Goal: Task Accomplishment & Management: Manage account settings

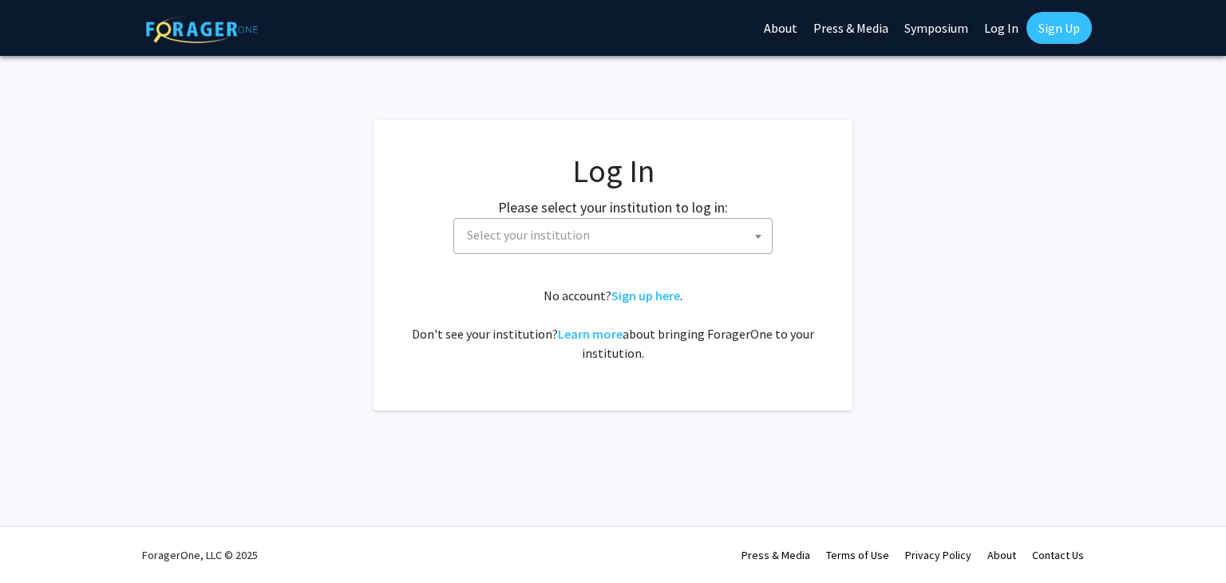
select select
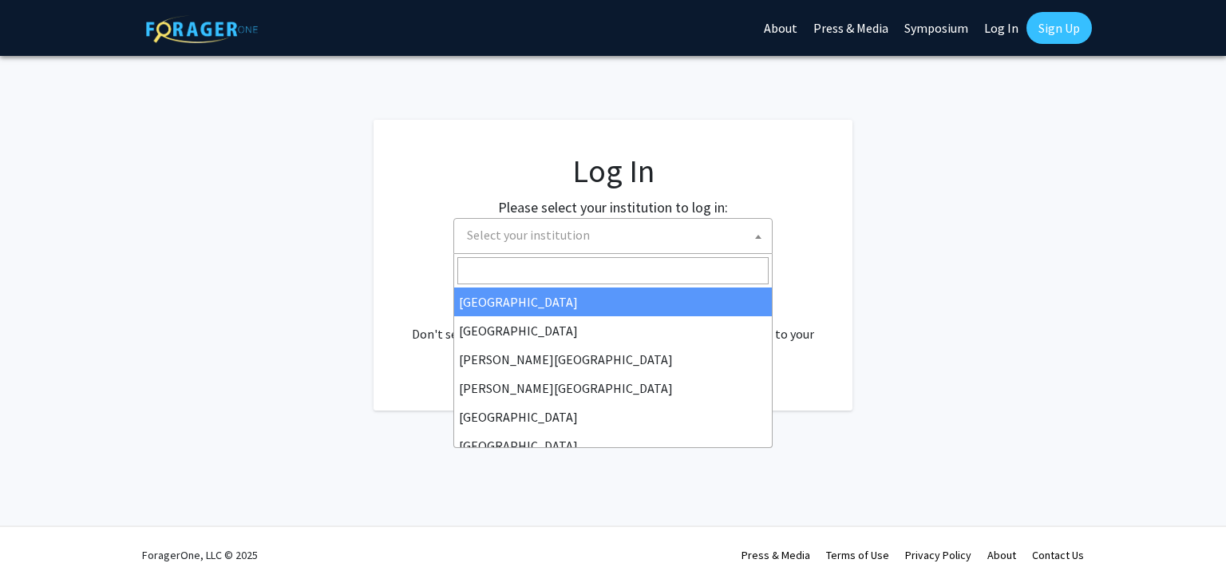
click at [627, 245] on span "Select your institution" at bounding box center [616, 235] width 311 height 33
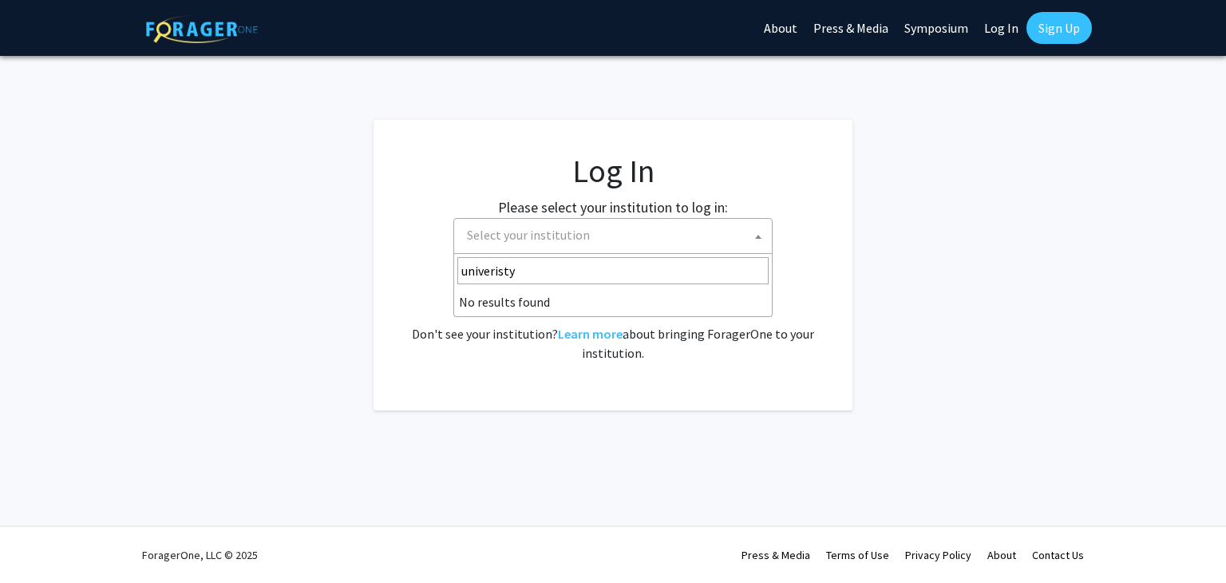
type input "univeristy"
select select
click at [526, 235] on span "Select your institution" at bounding box center [528, 235] width 123 height 16
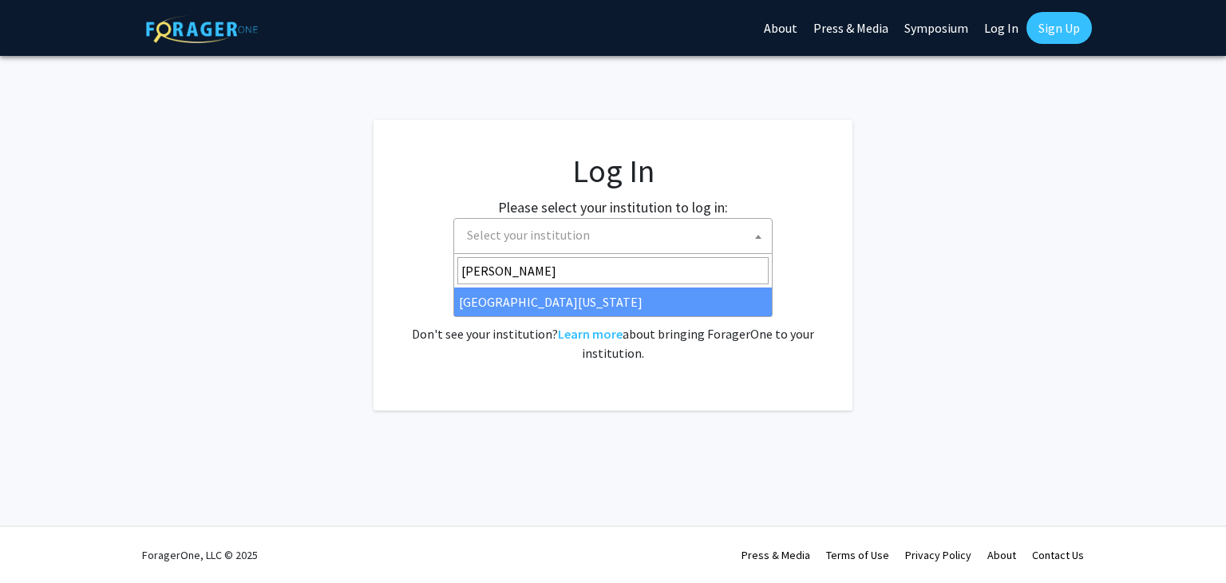
type input "[PERSON_NAME]"
select select "31"
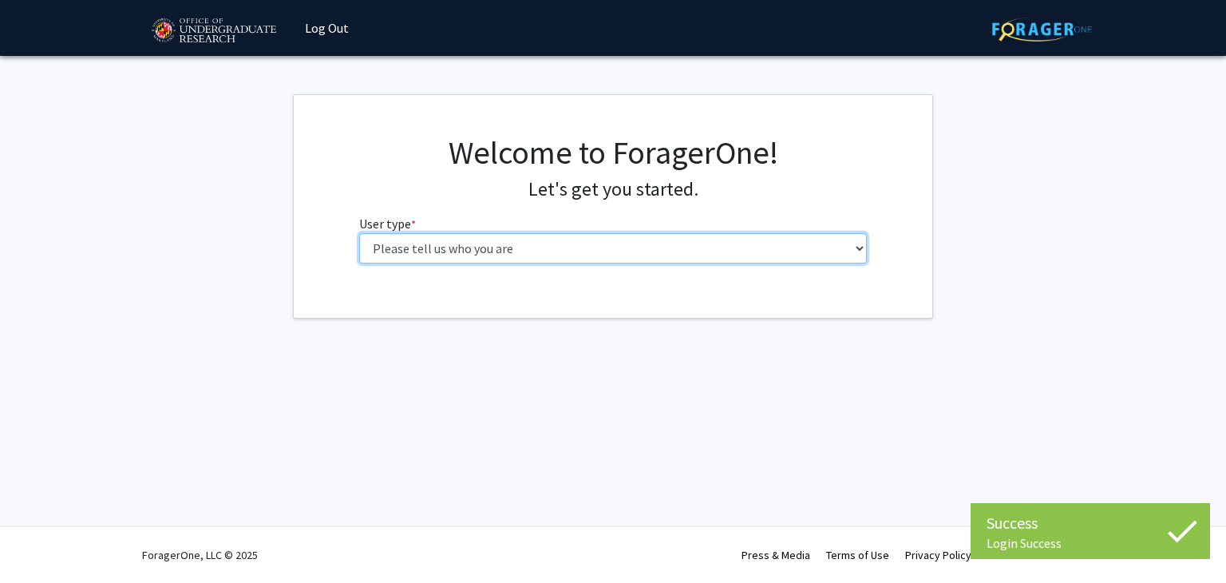
click at [548, 247] on select "Please tell us who you are Undergraduate Student Master's Student Doctoral Cand…" at bounding box center [613, 248] width 508 height 30
select select "1: undergrad"
click at [359, 233] on select "Please tell us who you are Undergraduate Student Master's Student Doctoral Cand…" at bounding box center [613, 248] width 508 height 30
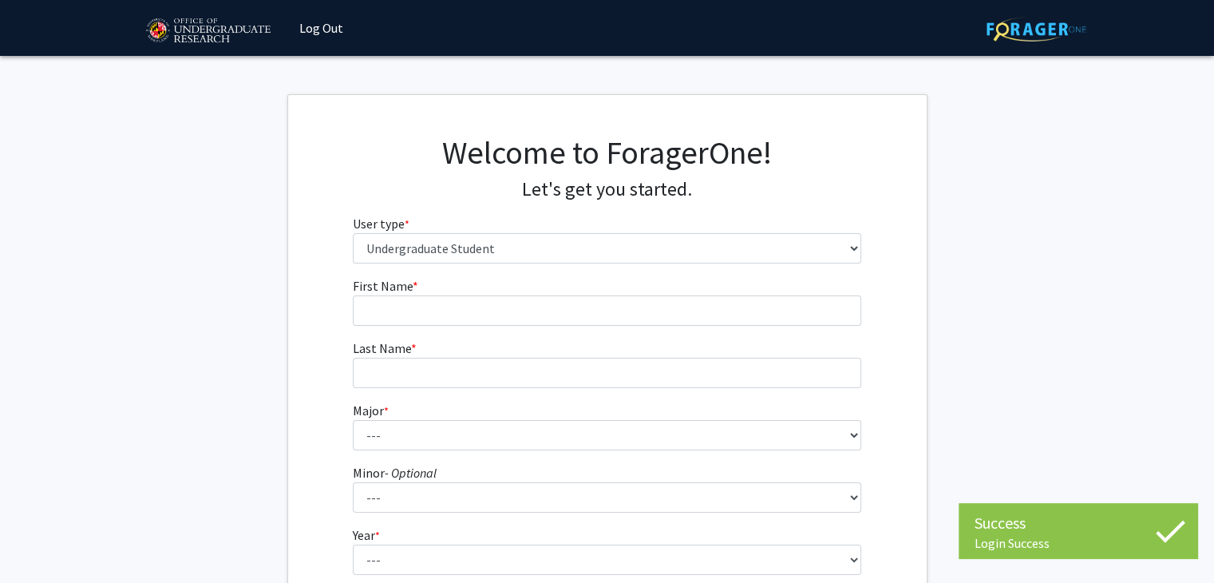
click at [479, 326] on form "First Name * required Last Name * required Major * required --- Accounting Aero…" at bounding box center [607, 471] width 508 height 390
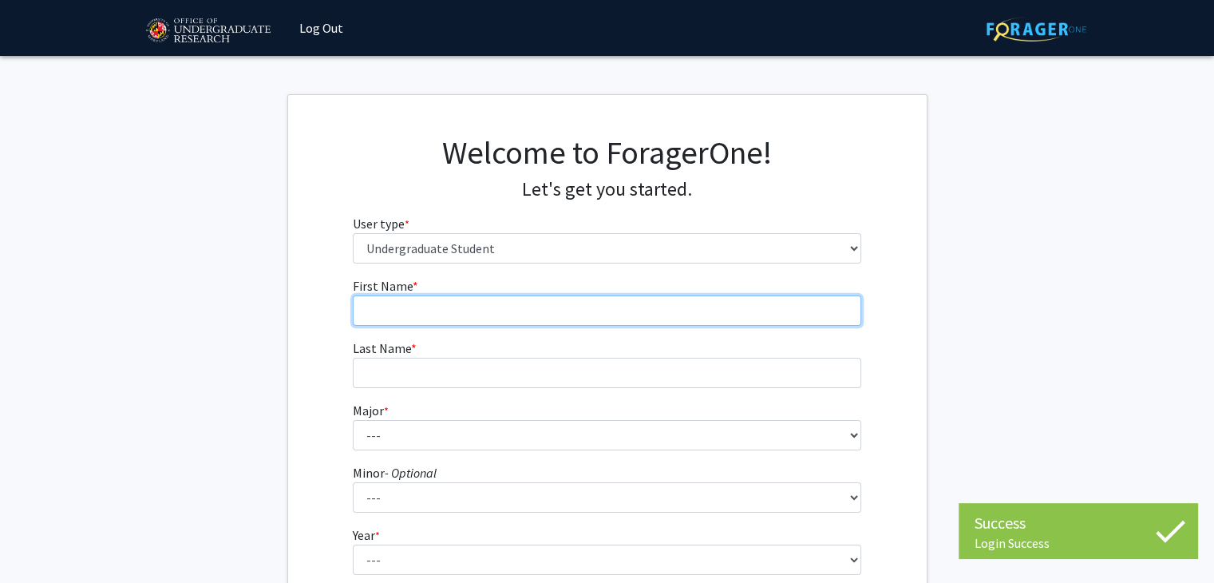
click at [473, 307] on input "First Name * required" at bounding box center [607, 310] width 508 height 30
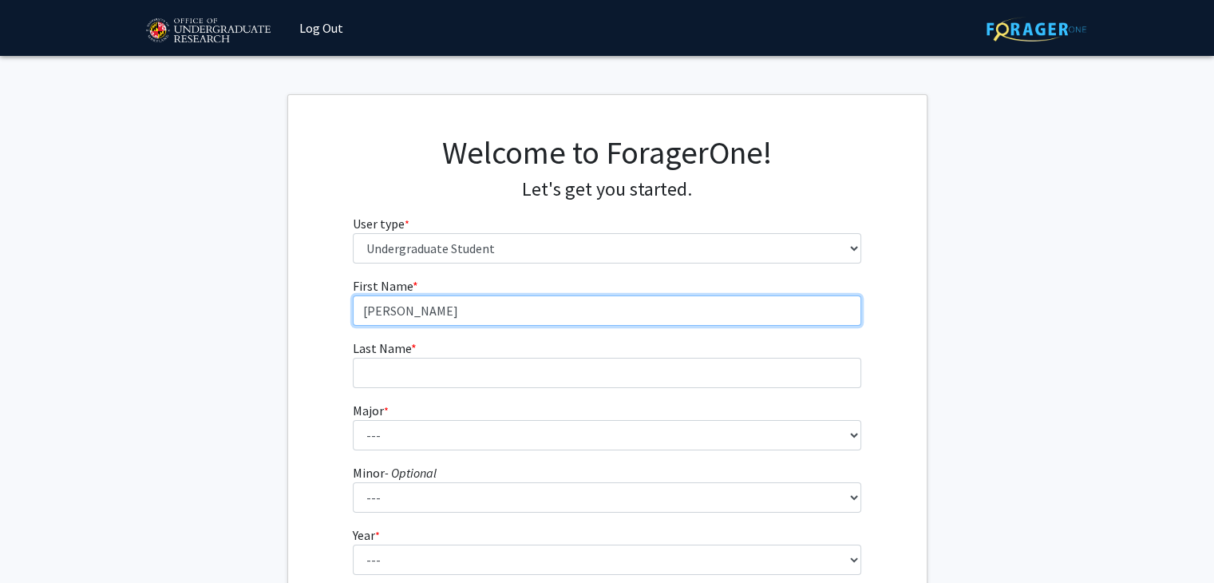
type input "Joelle"
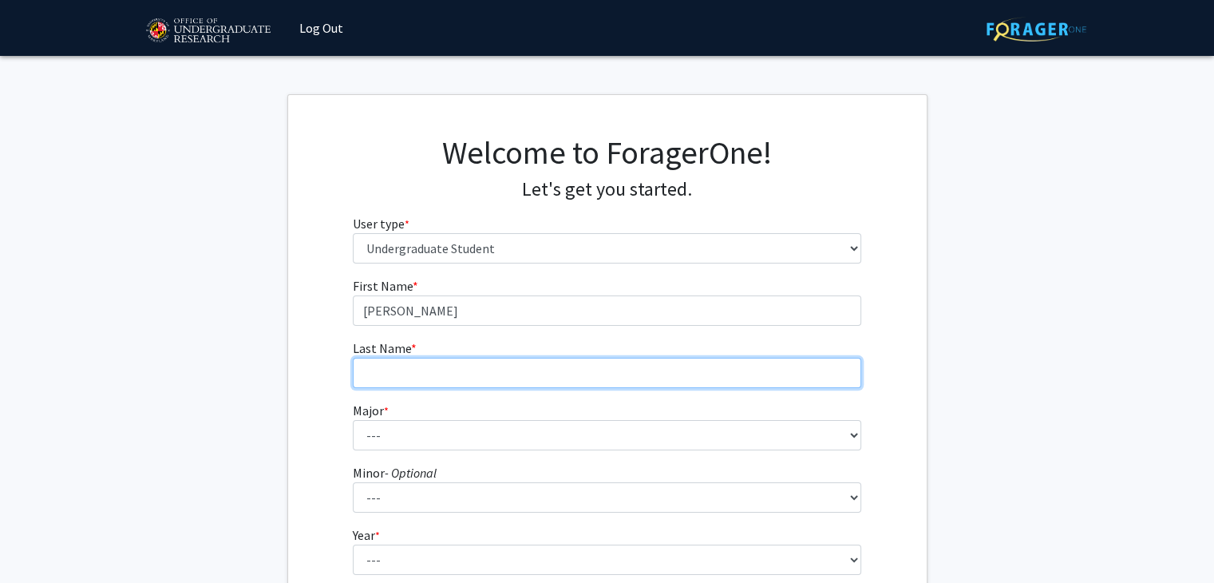
click at [428, 378] on input "Last Name * required" at bounding box center [607, 373] width 508 height 30
type input "Rouzek"
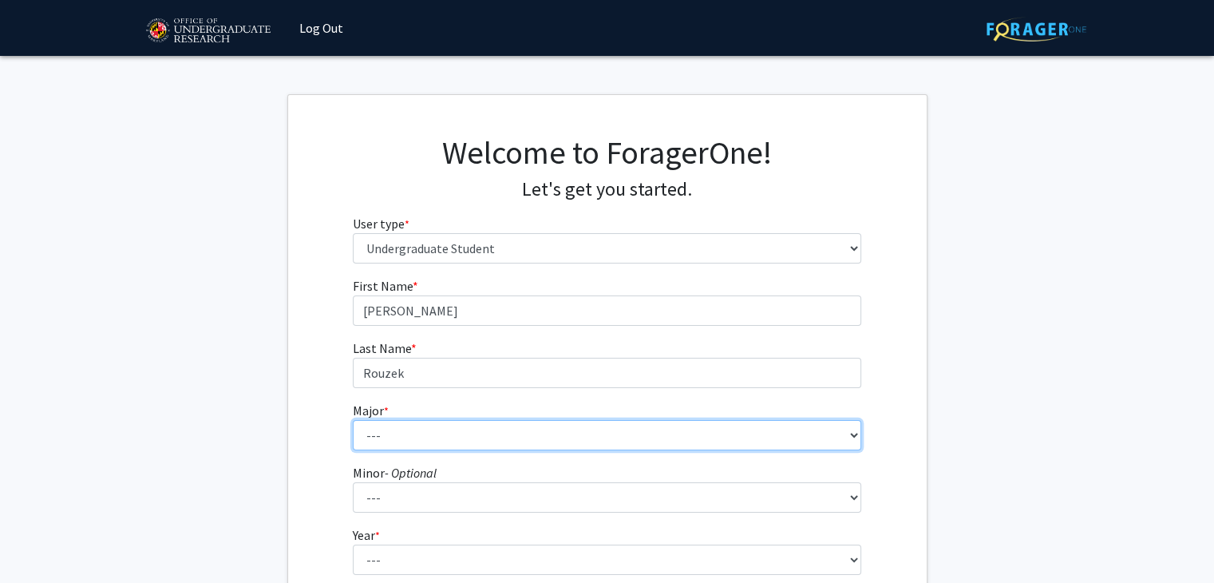
click at [402, 425] on select "--- Accounting Aerospace Engineering African American and Africana Studies Agri…" at bounding box center [607, 435] width 508 height 30
select select "27: 2328"
click at [353, 420] on select "--- Accounting Aerospace Engineering African American and Africana Studies Agri…" at bounding box center [607, 435] width 508 height 30
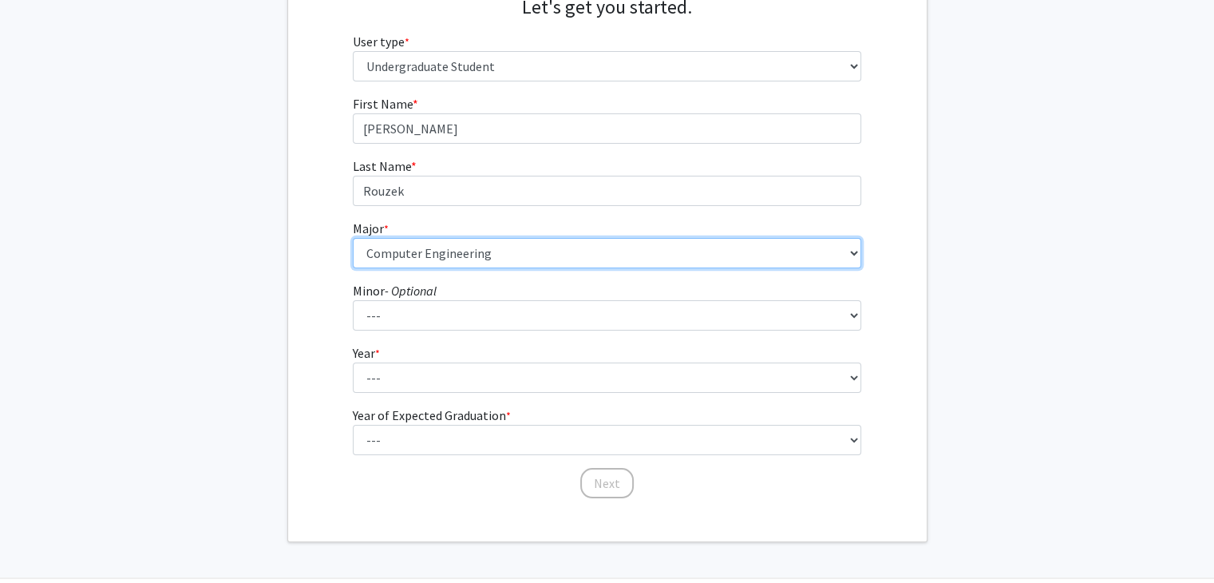
scroll to position [184, 0]
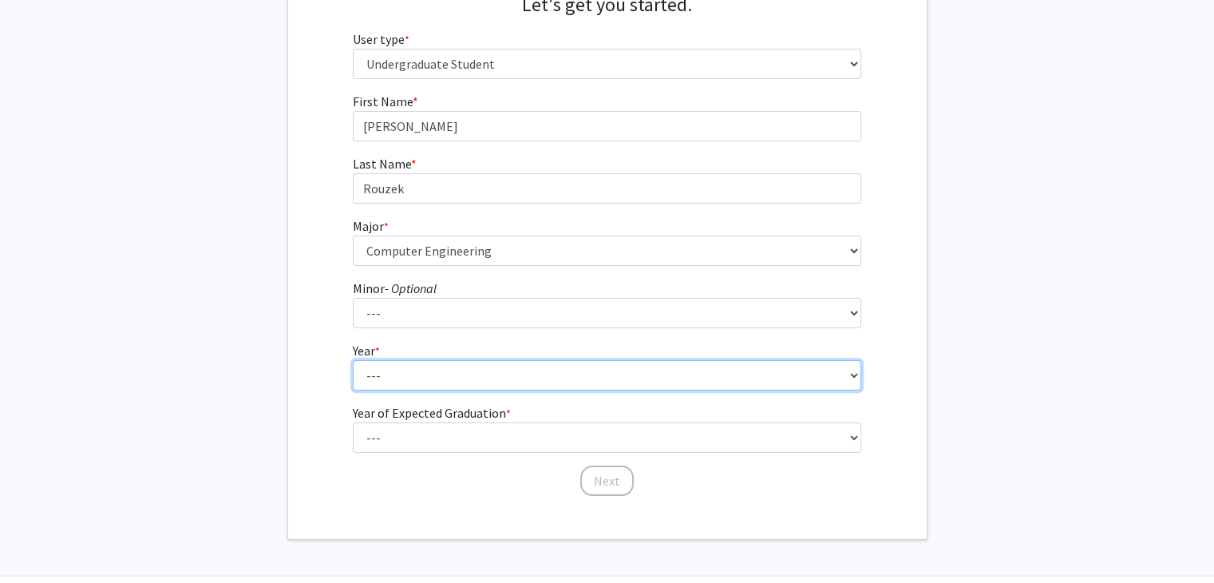
click at [409, 386] on select "--- First-year Sophomore Junior Senior Postbaccalaureate Certificate" at bounding box center [607, 375] width 508 height 30
select select "1: first-year"
click at [353, 360] on select "--- First-year Sophomore Junior Senior Postbaccalaureate Certificate" at bounding box center [607, 375] width 508 height 30
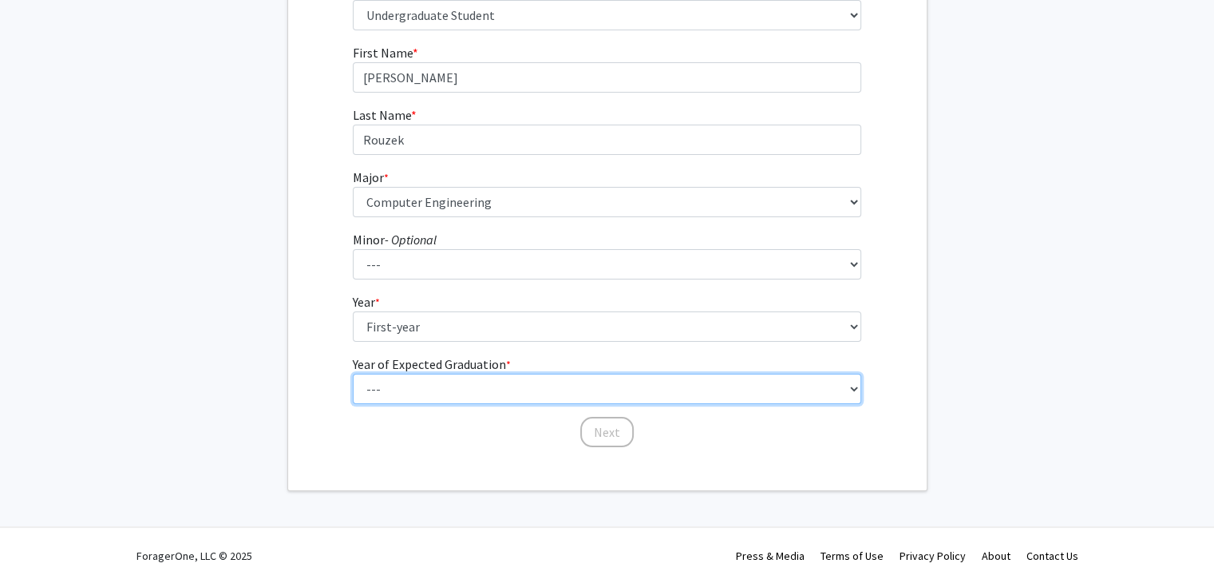
click at [420, 384] on select "--- 2025 2026 2027 2028 2029 2030 2031 2032 2033 2034" at bounding box center [607, 389] width 508 height 30
select select "5: 2029"
click at [353, 374] on select "--- 2025 2026 2027 2028 2029 2030 2031 2032 2033 2034" at bounding box center [607, 389] width 508 height 30
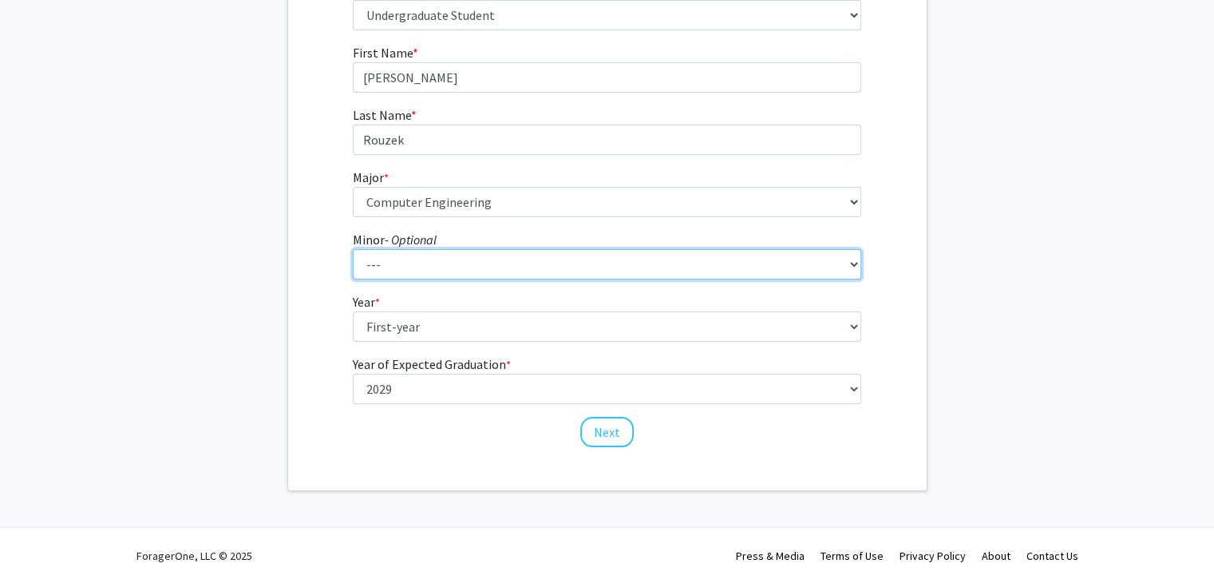
click at [428, 256] on select "--- Actuarial Mathematics Advanced Cybersecurity Experience for Students Africa…" at bounding box center [607, 264] width 508 height 30
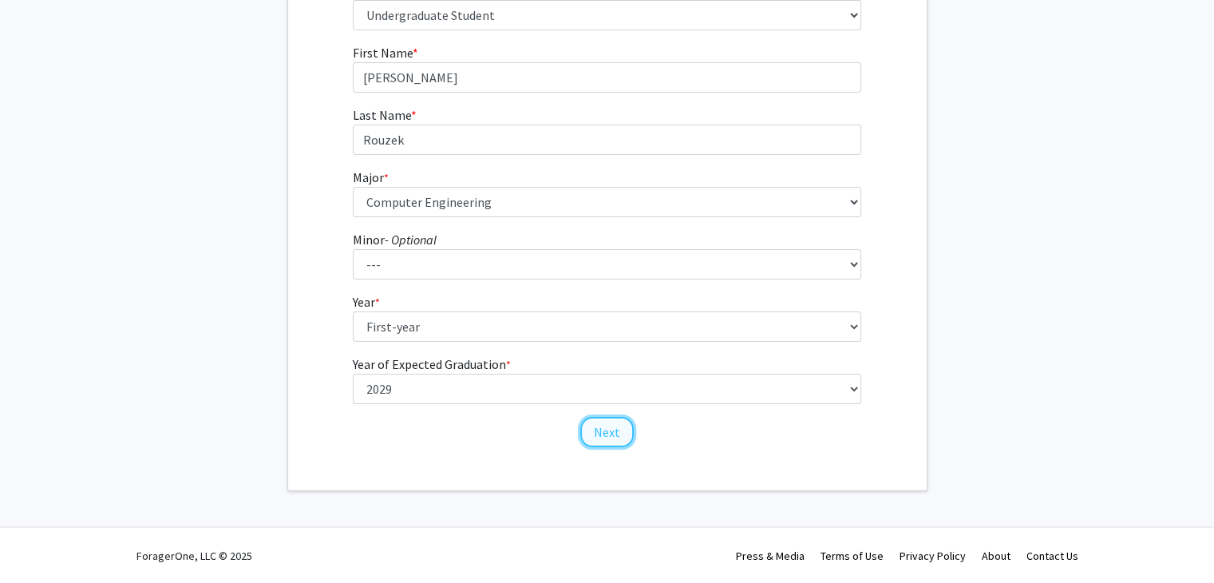
click at [623, 422] on button "Next" at bounding box center [606, 432] width 53 height 30
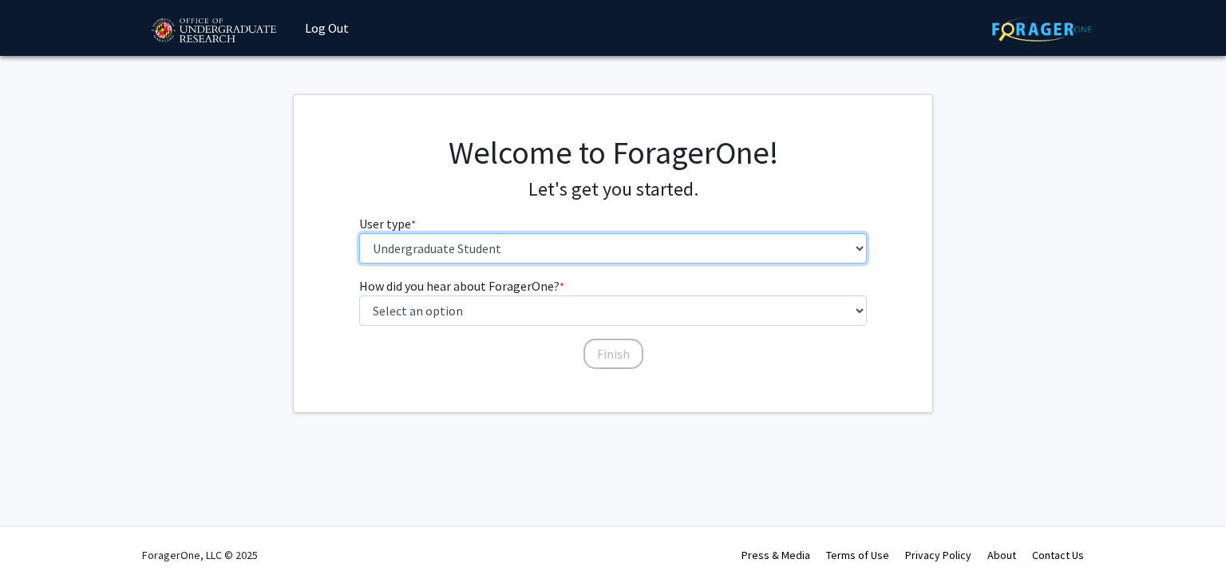
click at [494, 238] on select "Please tell us who you are Undergraduate Student Master's Student Doctoral Cand…" at bounding box center [613, 248] width 508 height 30
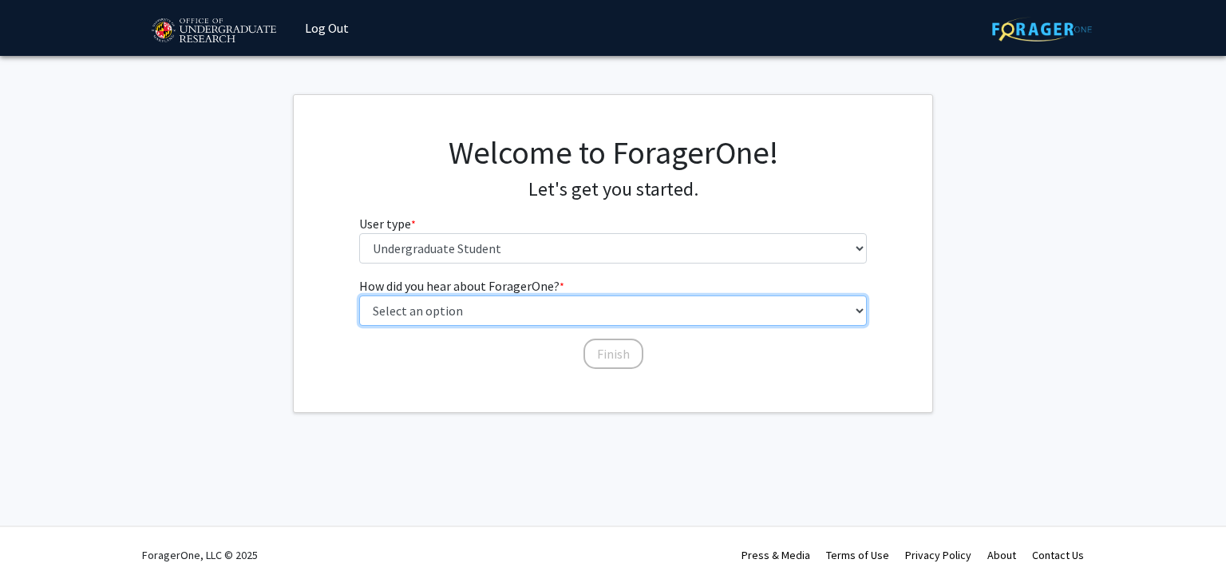
click at [477, 307] on select "Select an option Peer/student recommendation Faculty/staff recommendation Unive…" at bounding box center [613, 310] width 508 height 30
select select "1: peer_recommendation"
click at [359, 295] on select "Select an option Peer/student recommendation Faculty/staff recommendation Unive…" at bounding box center [613, 310] width 508 height 30
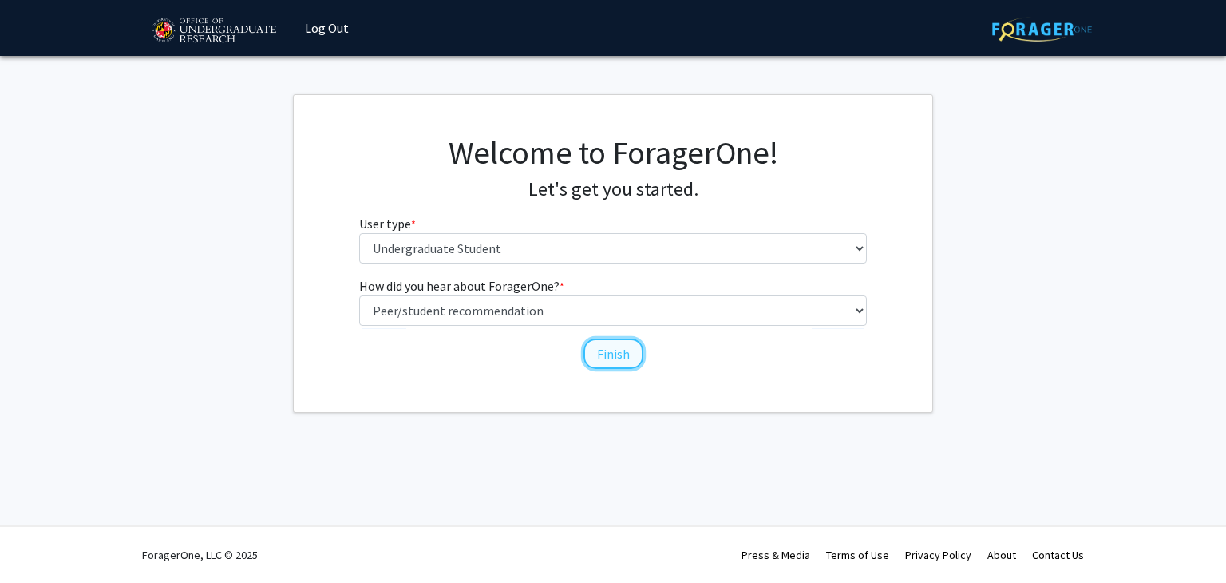
click at [607, 362] on button "Finish" at bounding box center [613, 353] width 60 height 30
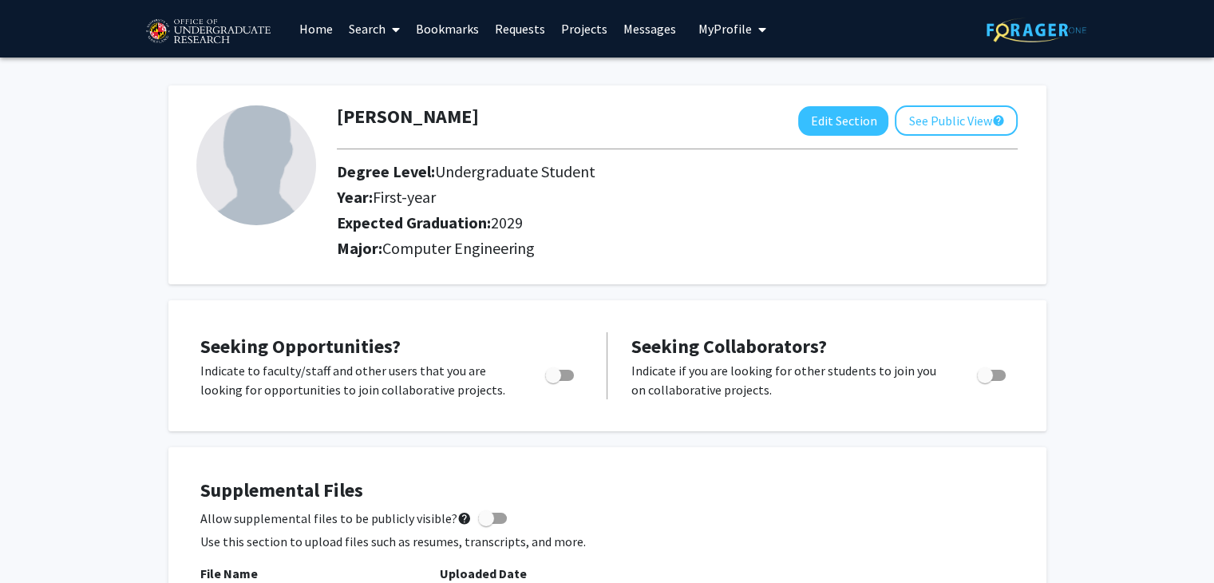
click at [375, 38] on link "Search" at bounding box center [374, 29] width 67 height 56
click at [387, 80] on span "Faculty/Staff" at bounding box center [399, 73] width 117 height 32
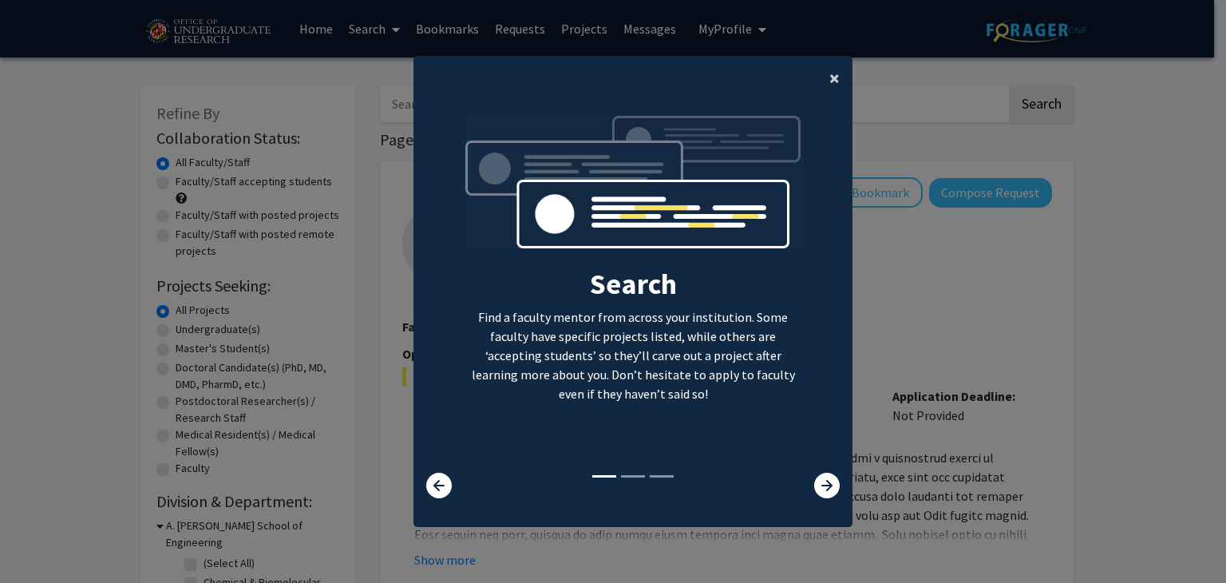
click at [829, 89] on span "×" at bounding box center [834, 77] width 10 height 25
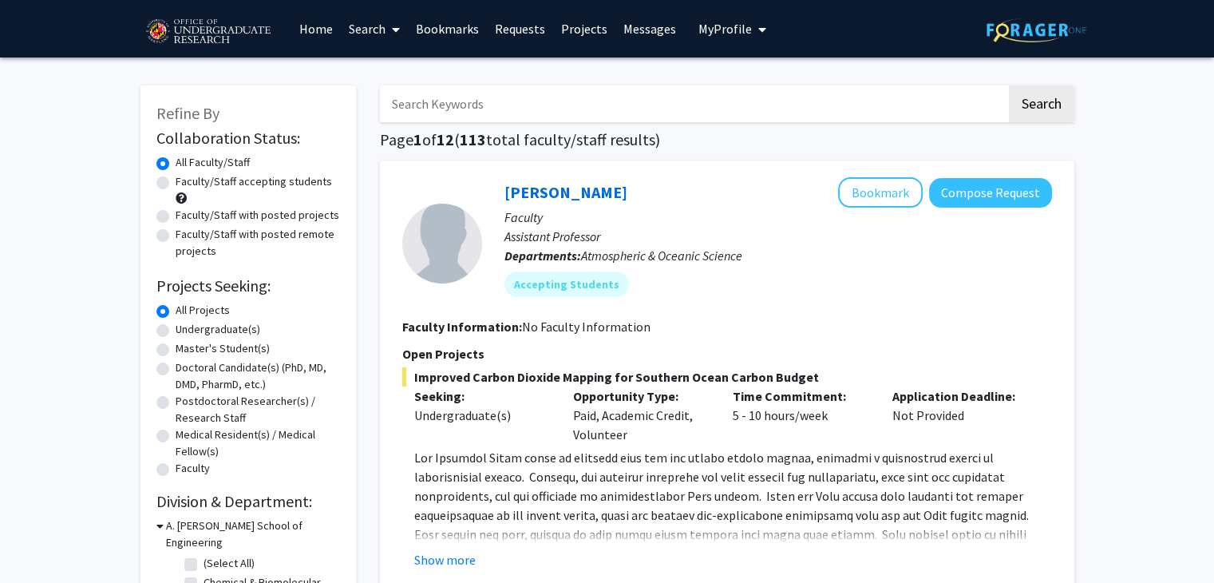
click at [543, 116] on input "Search Keywords" at bounding box center [693, 103] width 627 height 37
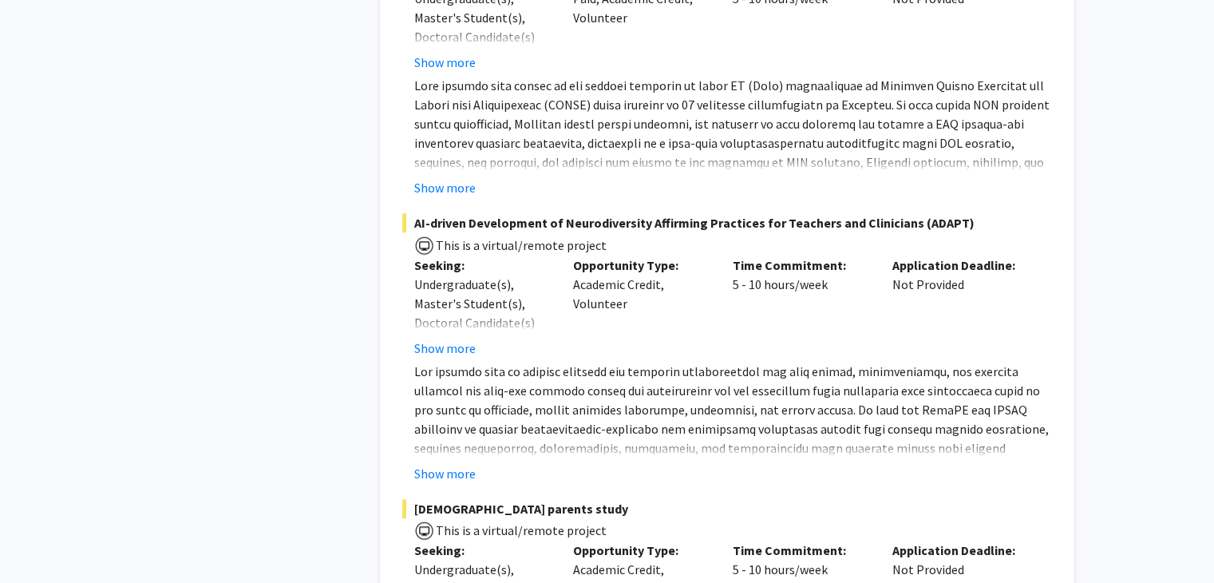
scroll to position [7488, 0]
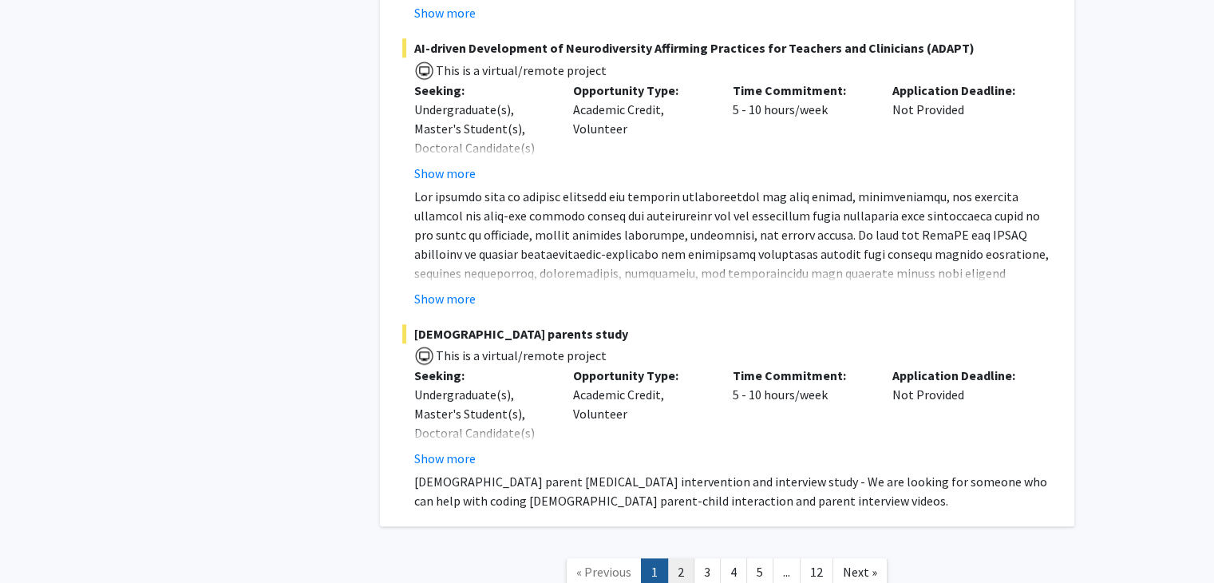
click at [677, 558] on link "2" at bounding box center [680, 572] width 27 height 28
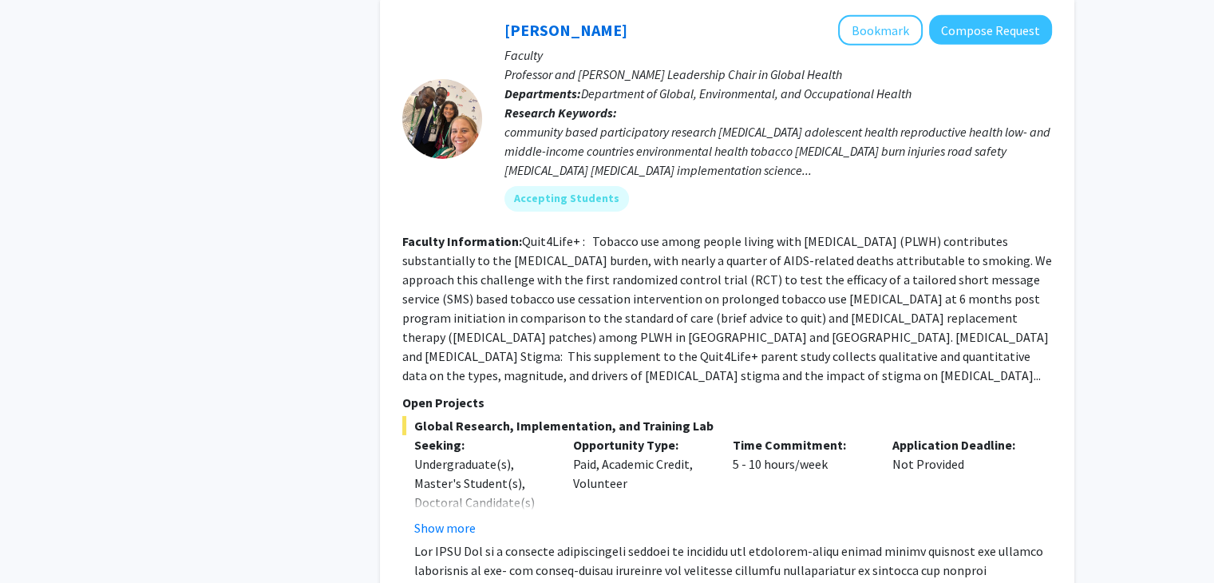
scroll to position [5445, 0]
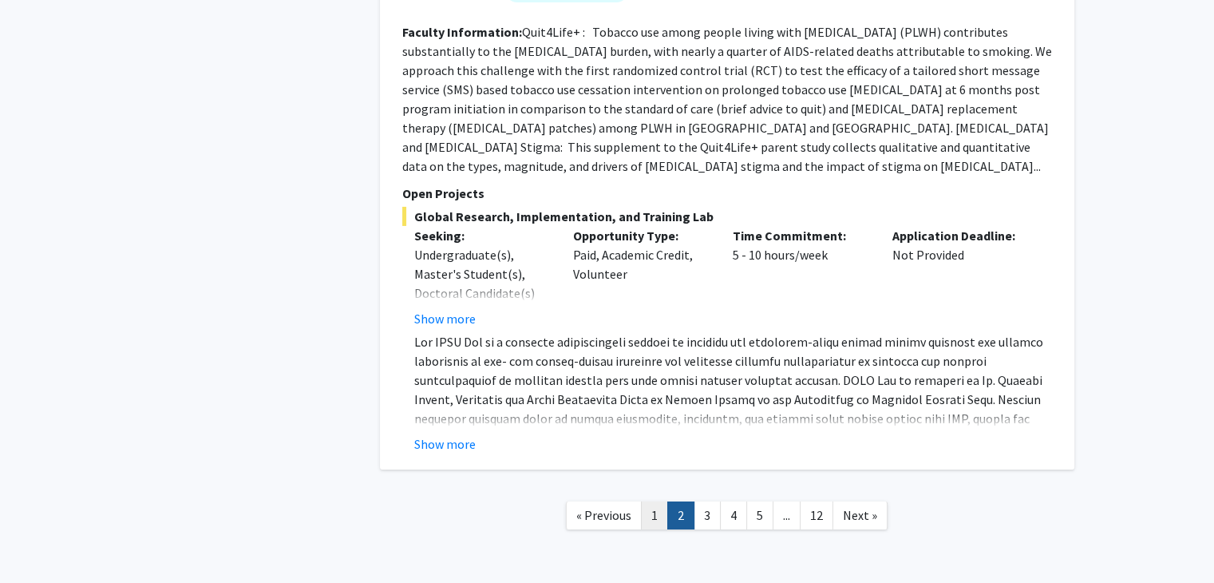
click at [651, 501] on link "1" at bounding box center [654, 515] width 27 height 28
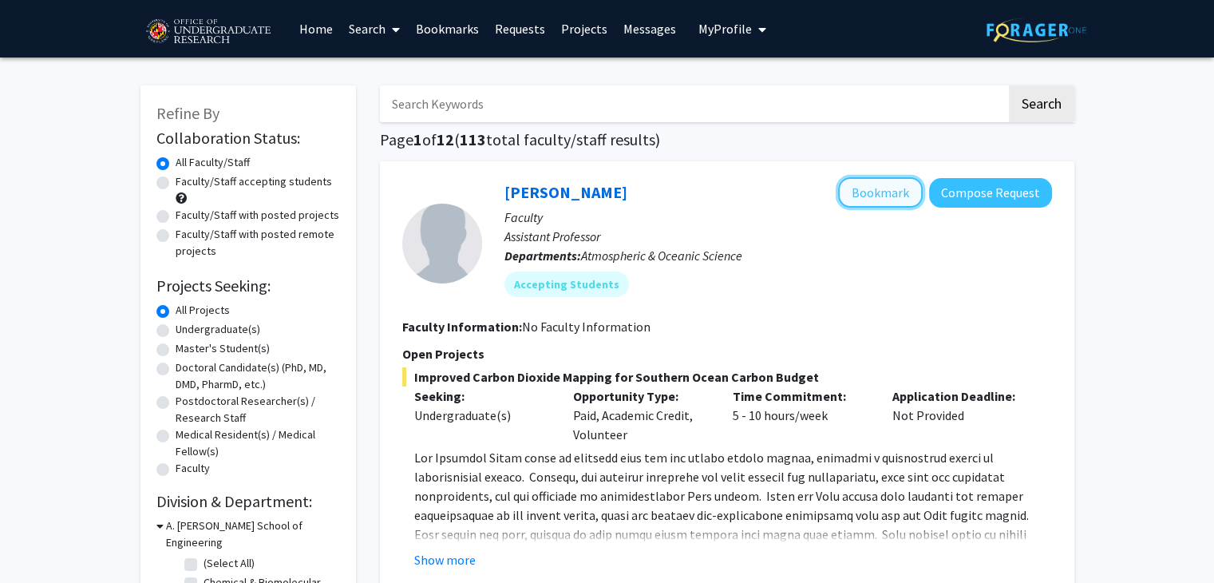
click at [896, 193] on button "Bookmark" at bounding box center [880, 192] width 85 height 30
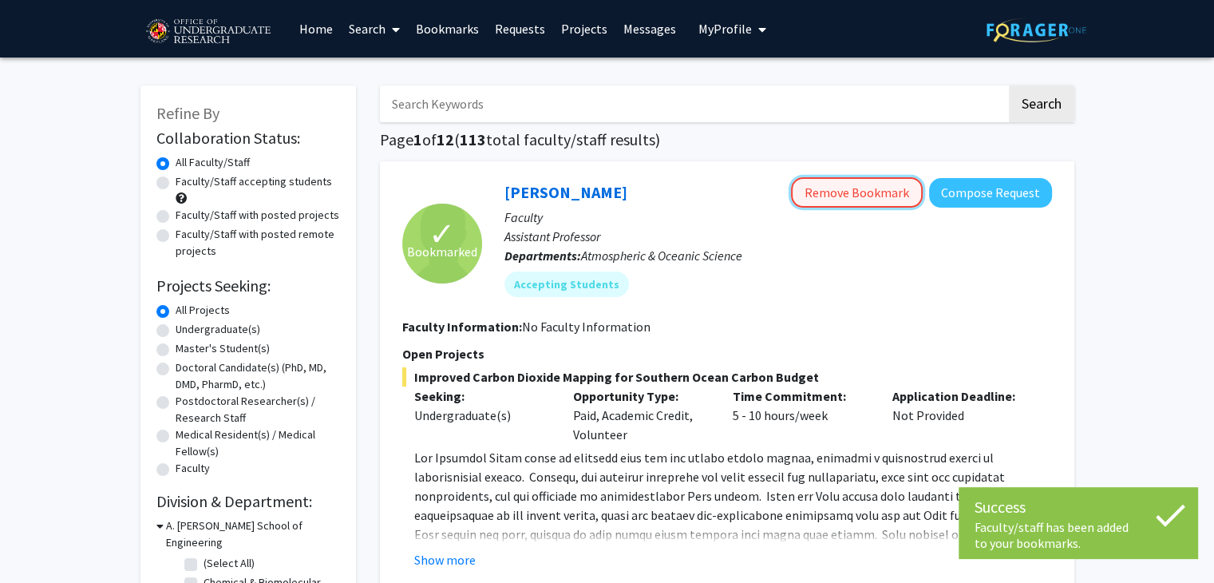
click at [852, 192] on button "Remove Bookmark" at bounding box center [857, 192] width 132 height 30
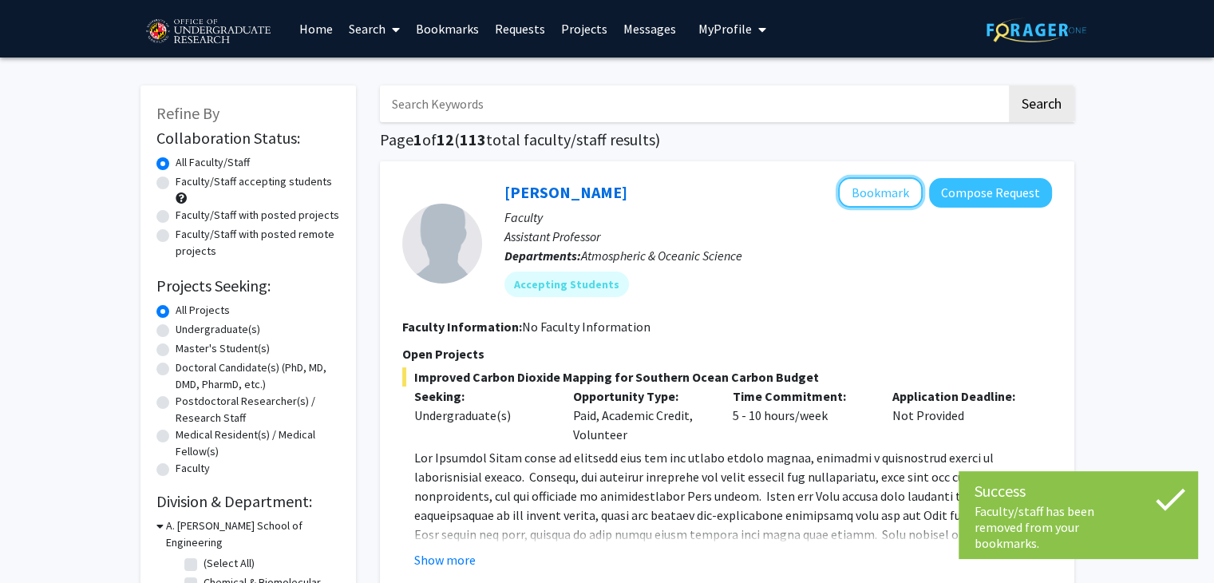
click at [852, 192] on button "Bookmark" at bounding box center [880, 192] width 85 height 30
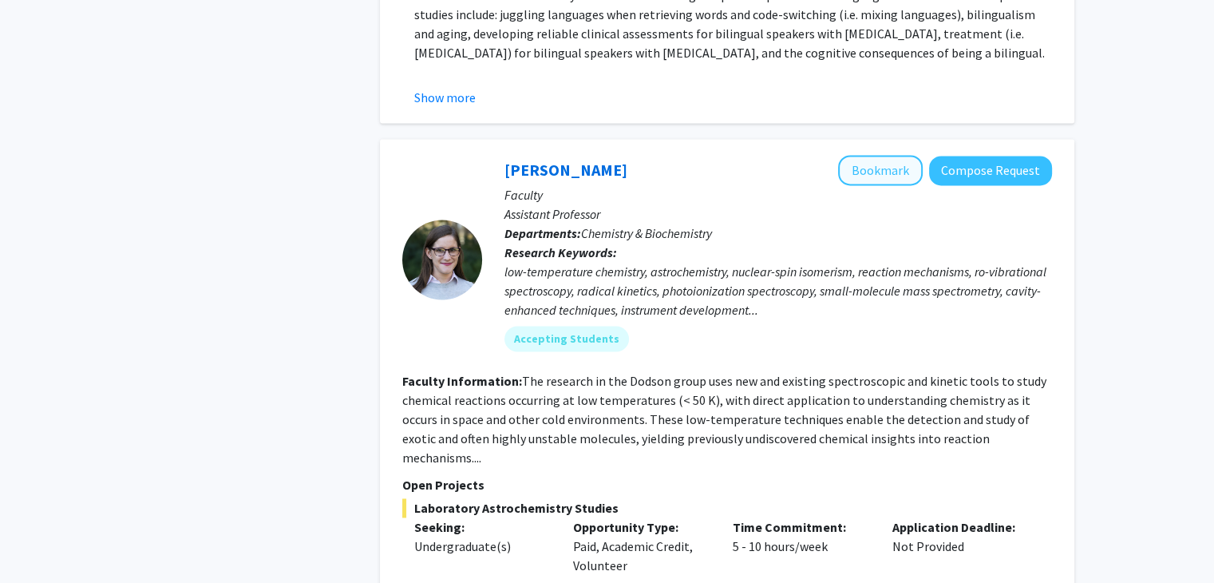
scroll to position [2365, 0]
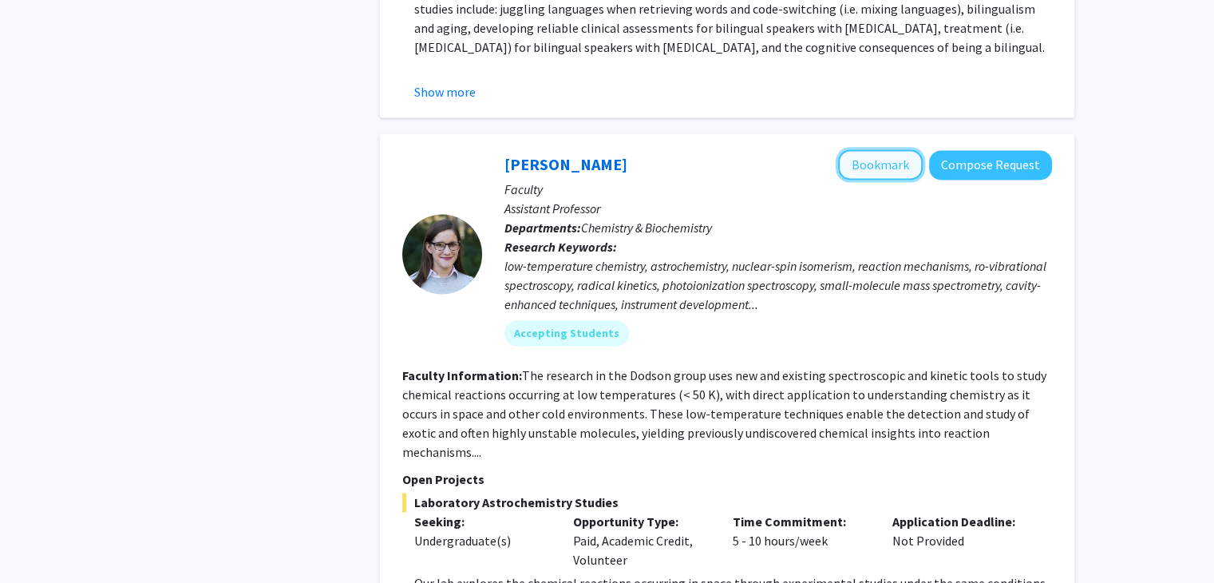
click at [900, 149] on button "Bookmark" at bounding box center [880, 164] width 85 height 30
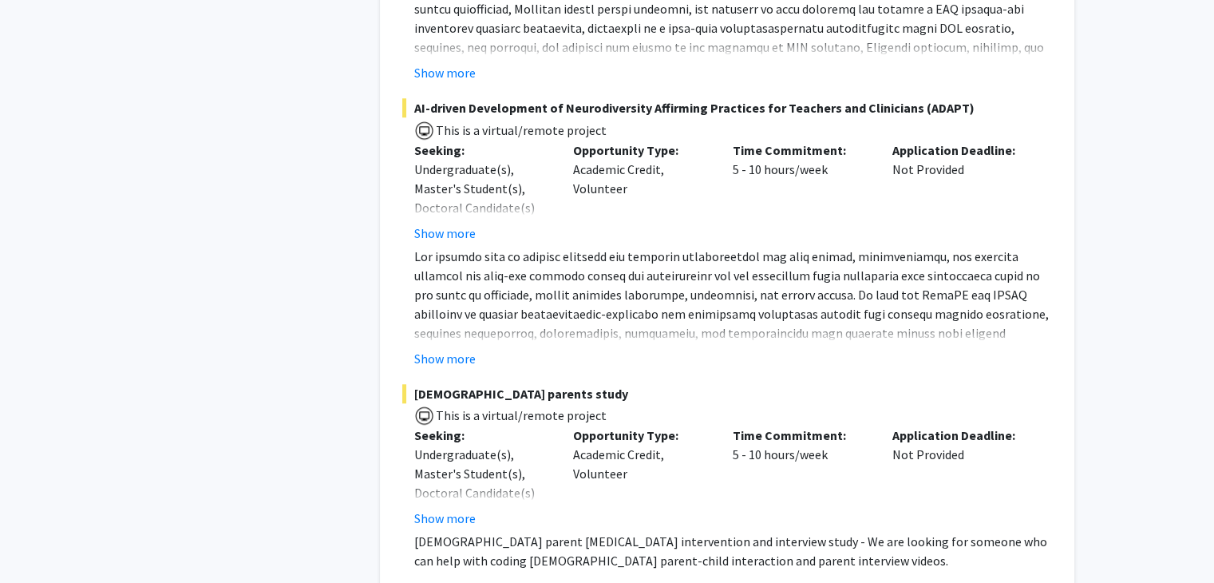
scroll to position [7488, 0]
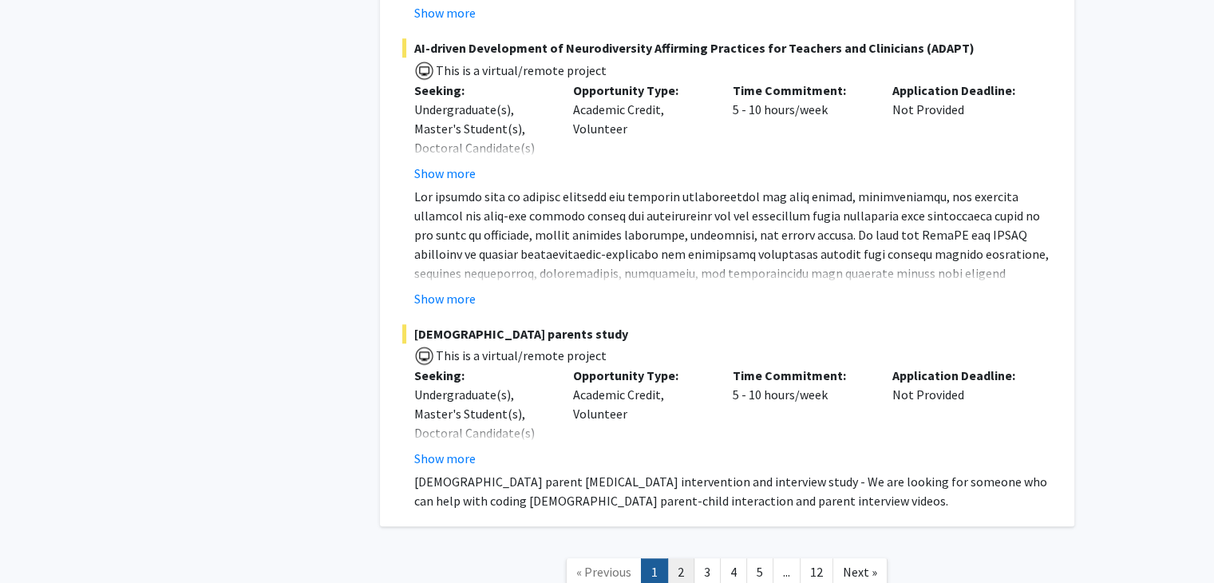
click at [674, 558] on link "2" at bounding box center [680, 572] width 27 height 28
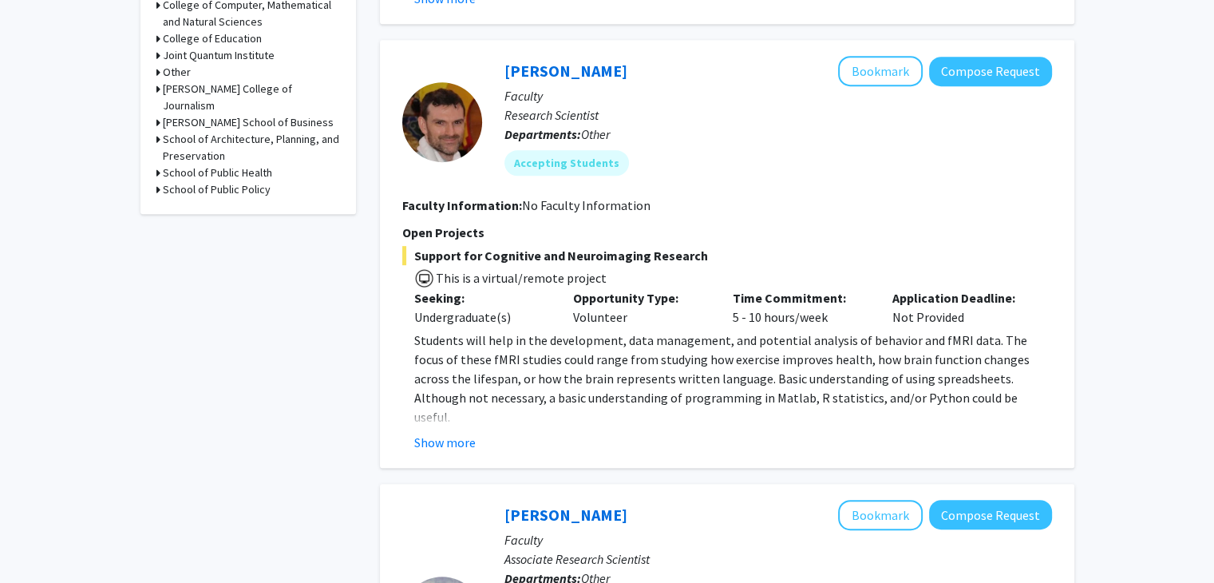
scroll to position [797, 0]
click at [454, 437] on button "Show more" at bounding box center [444, 442] width 61 height 19
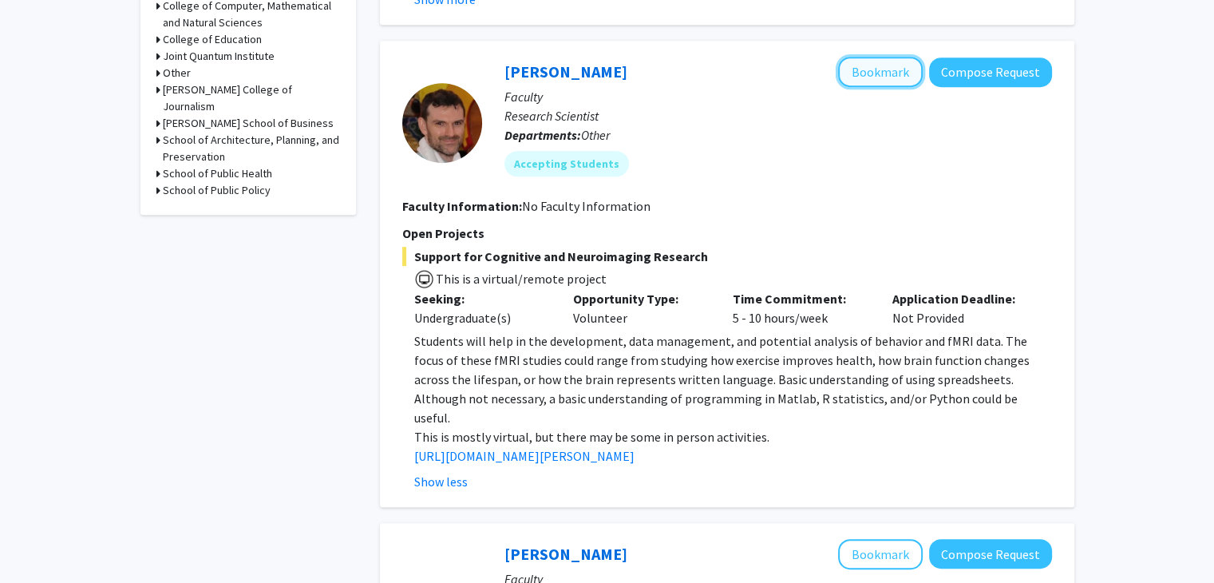
click at [888, 75] on button "Bookmark" at bounding box center [880, 72] width 85 height 30
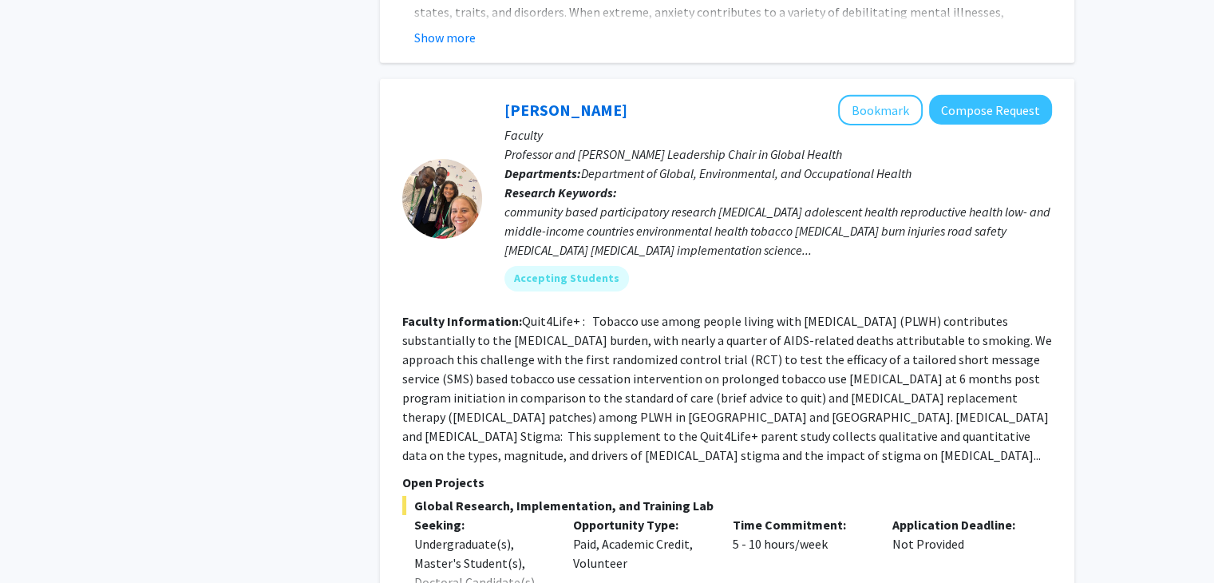
scroll to position [5464, 0]
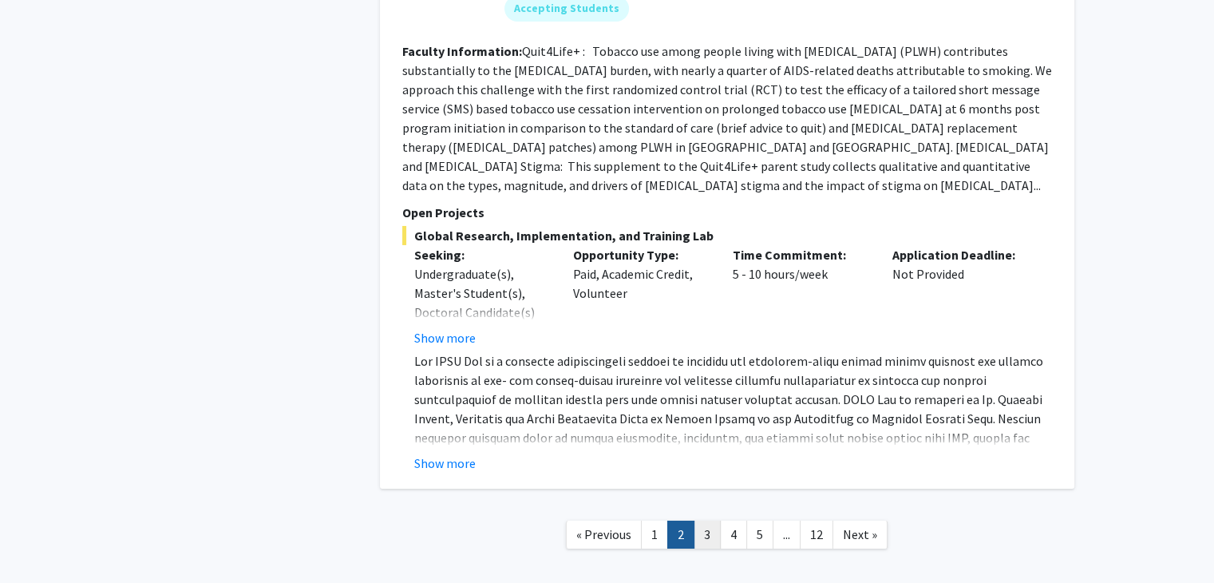
click at [701, 520] on link "3" at bounding box center [707, 534] width 27 height 28
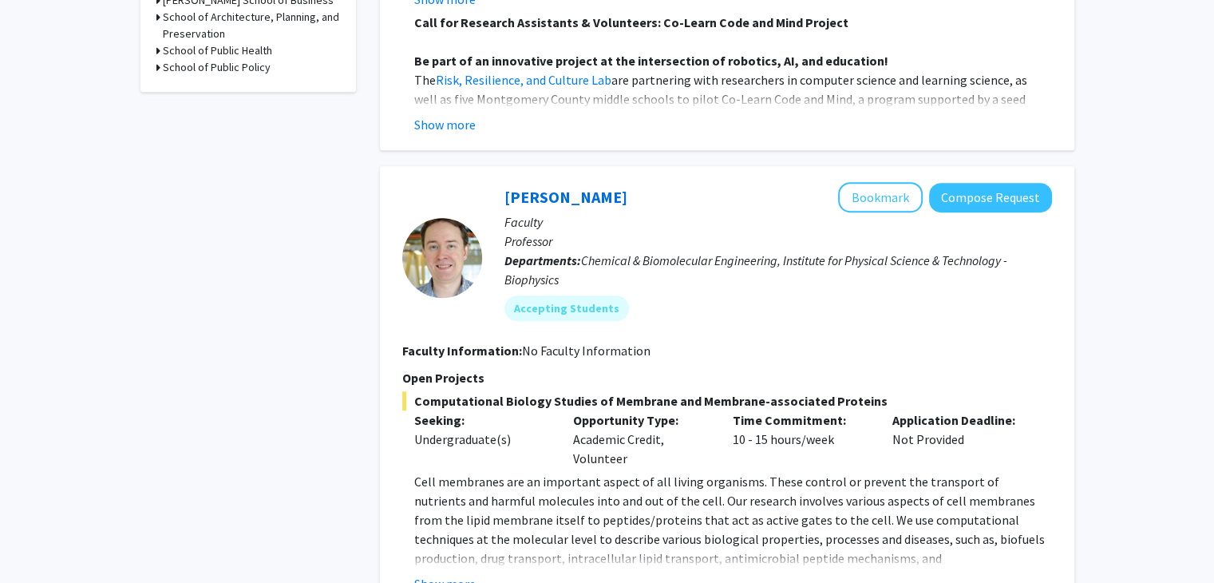
scroll to position [919, 0]
click at [888, 192] on button "Bookmark" at bounding box center [880, 198] width 85 height 30
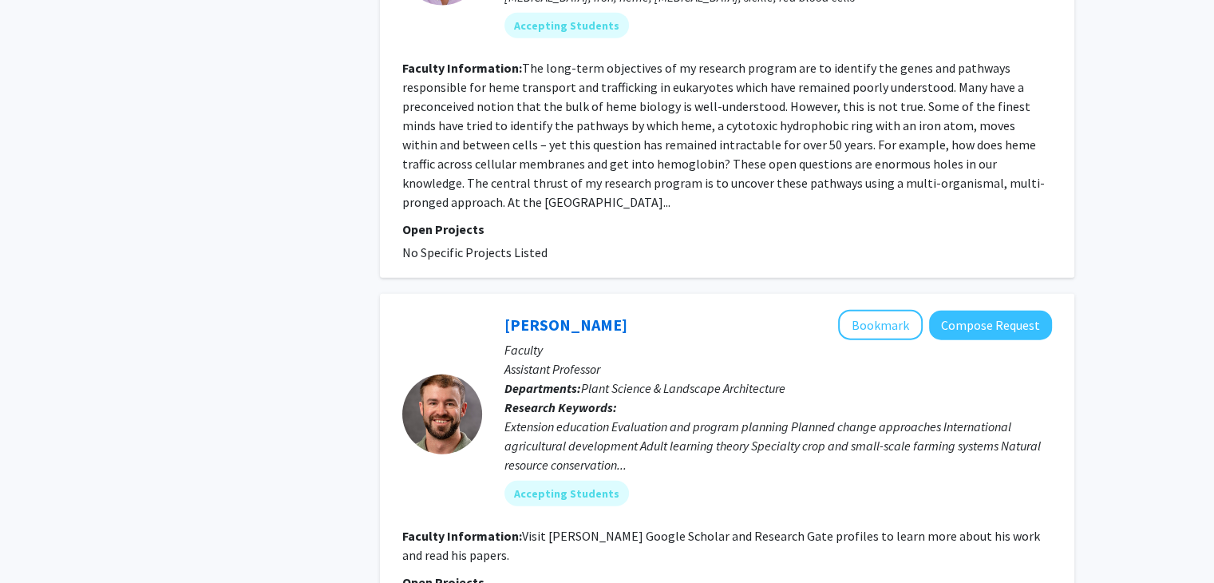
scroll to position [4005, 0]
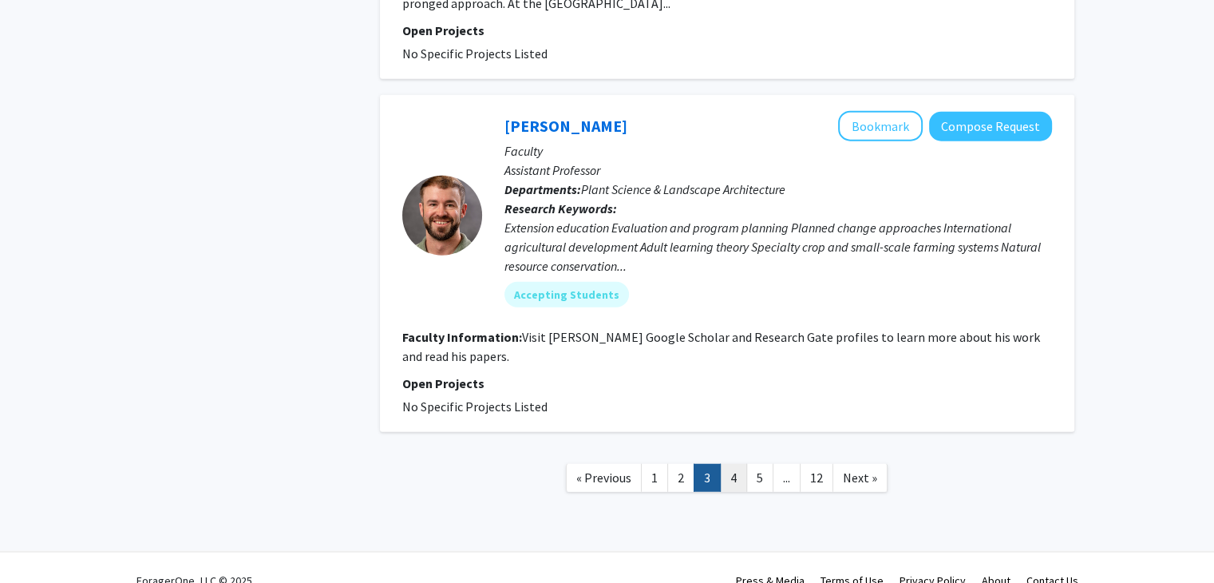
click at [730, 464] on link "4" at bounding box center [733, 478] width 27 height 28
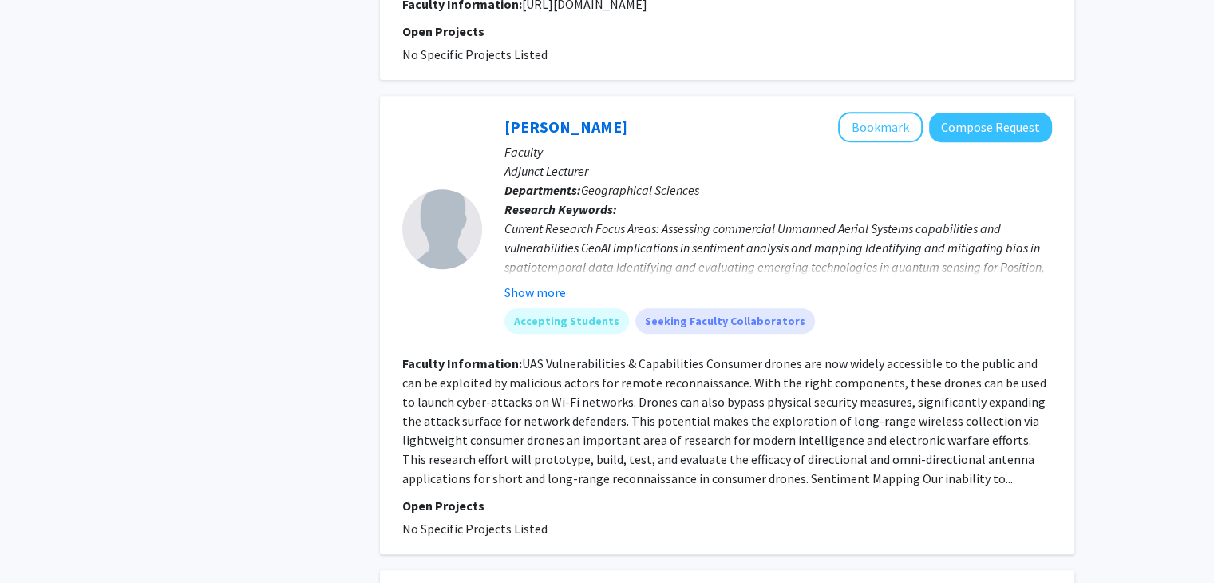
scroll to position [833, 0]
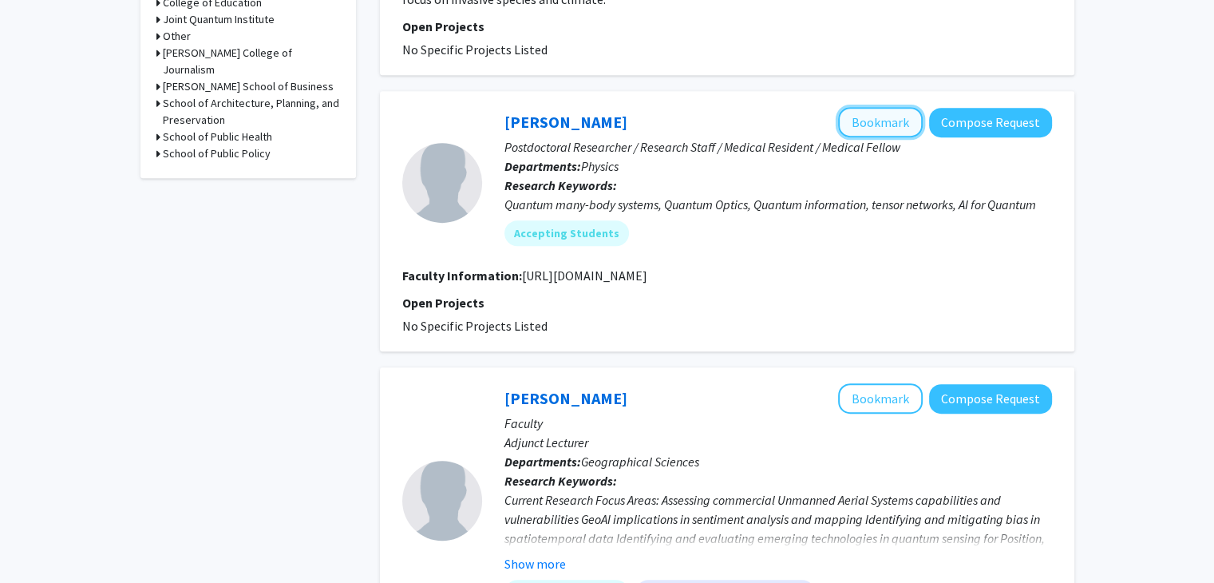
click at [849, 121] on button "Bookmark" at bounding box center [880, 122] width 85 height 30
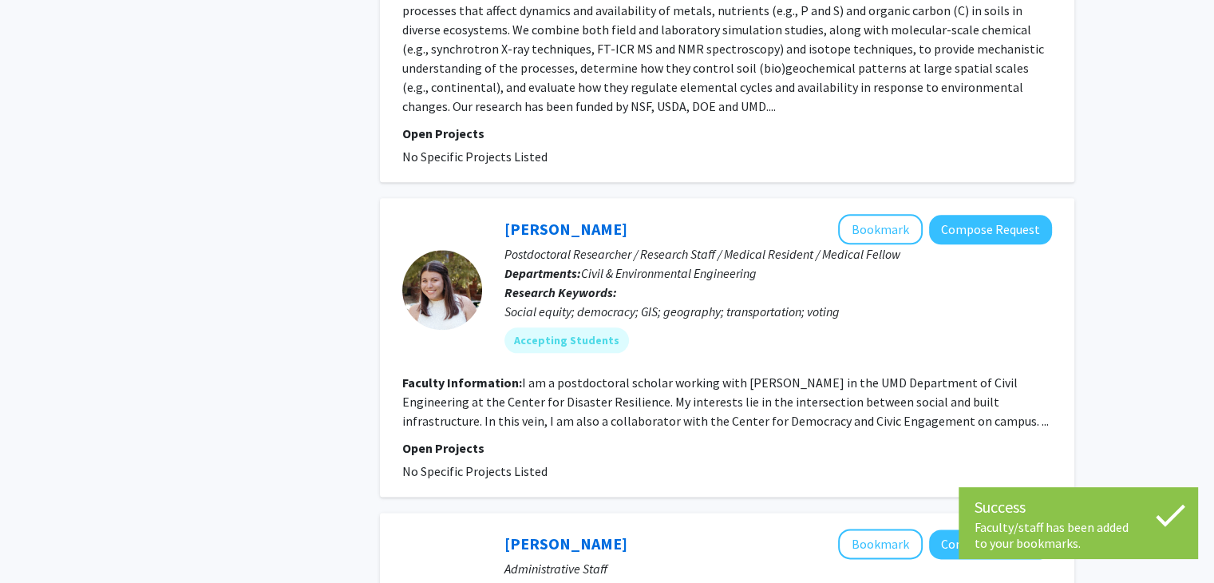
scroll to position [1904, 0]
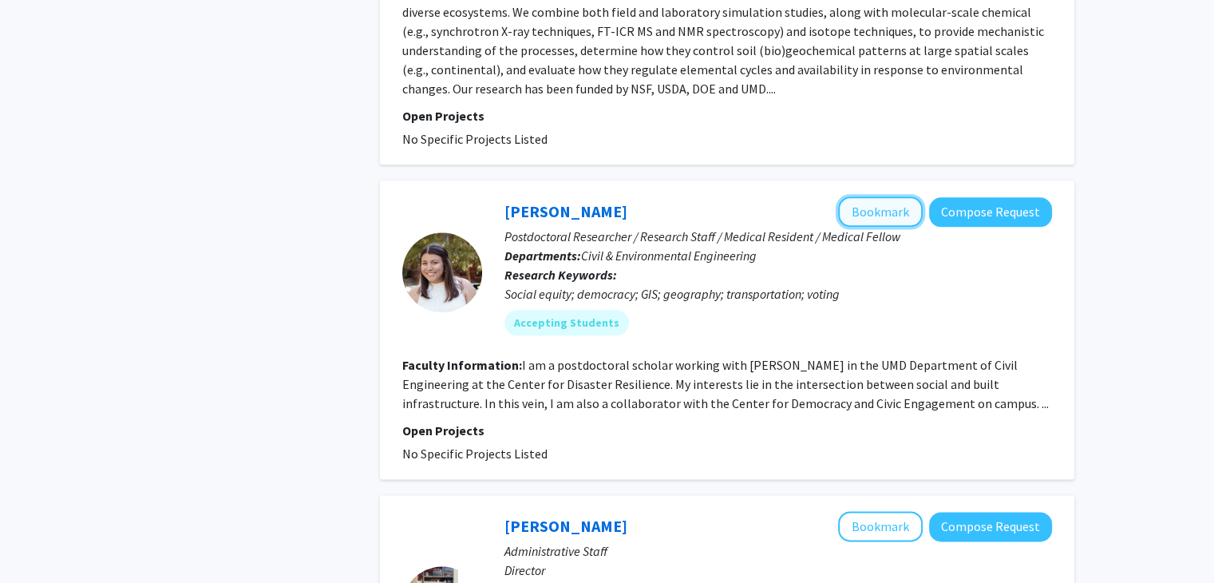
click at [869, 202] on button "Bookmark" at bounding box center [880, 211] width 85 height 30
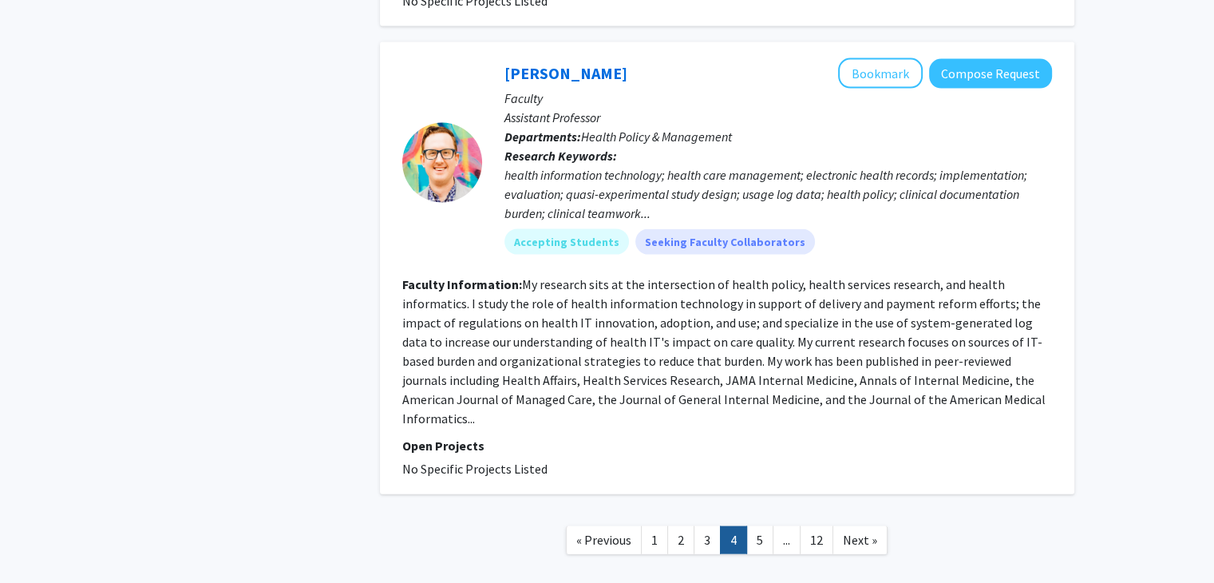
scroll to position [3516, 0]
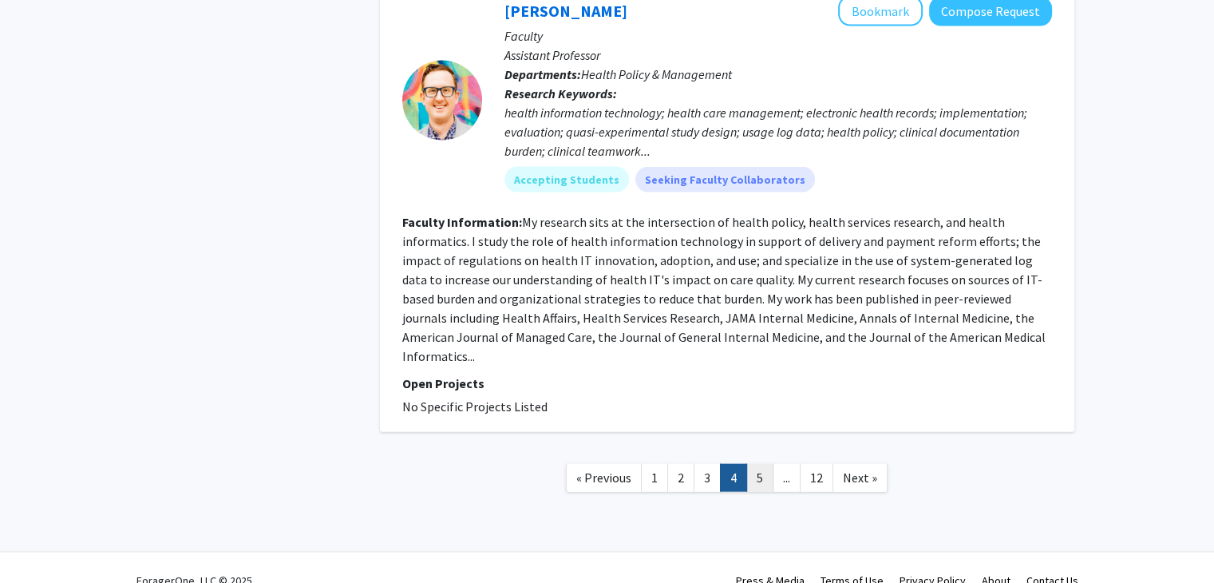
click at [754, 464] on link "5" at bounding box center [759, 478] width 27 height 28
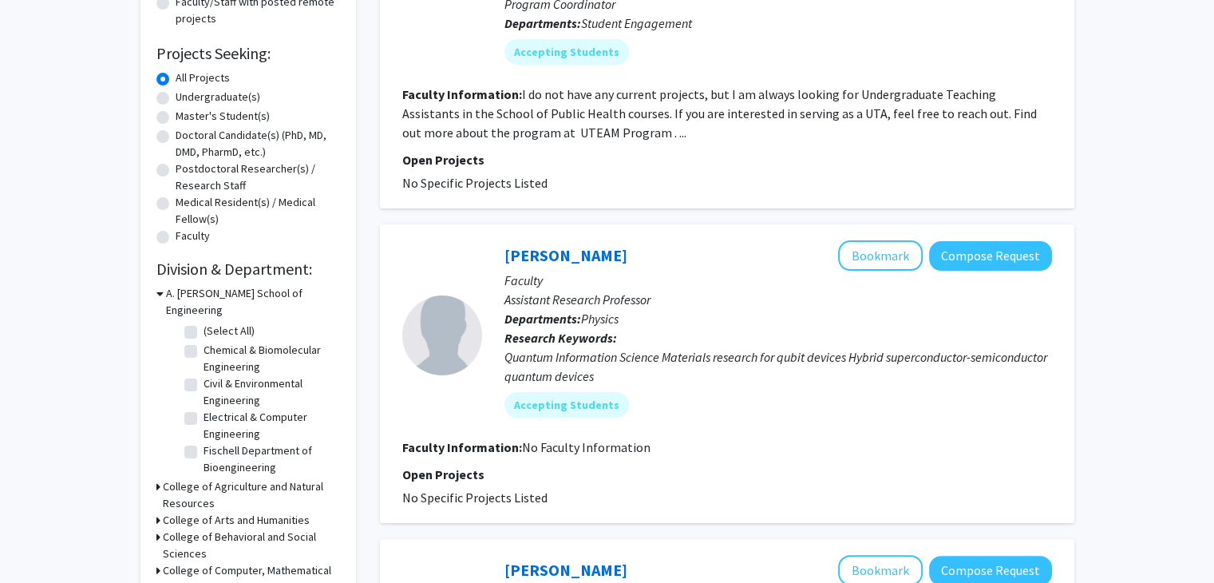
scroll to position [335, 0]
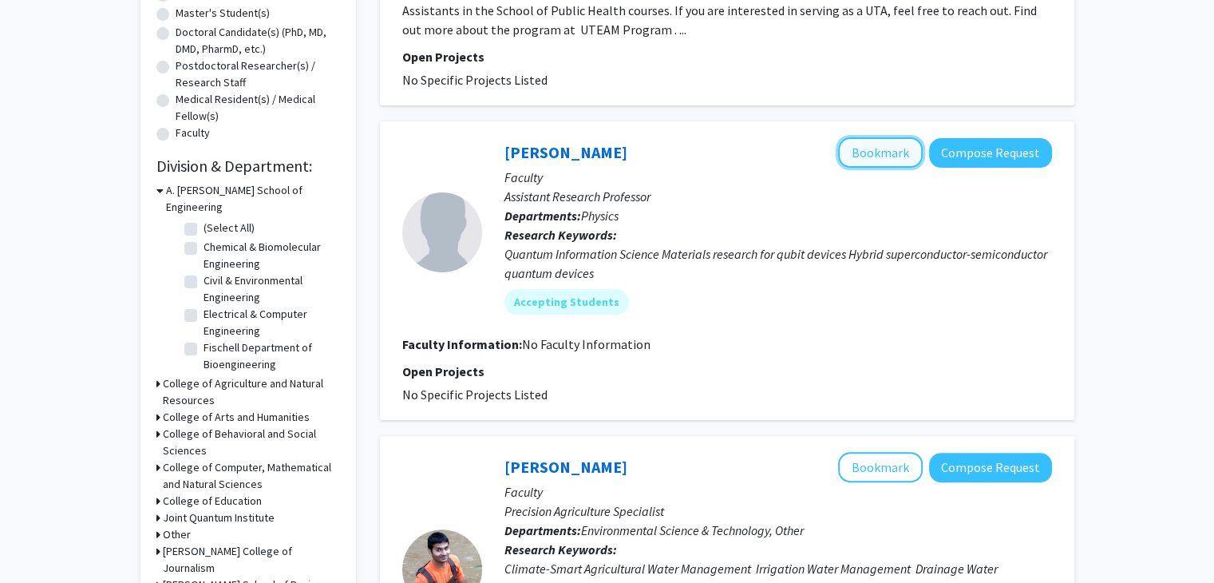
click at [856, 155] on button "Bookmark" at bounding box center [880, 152] width 85 height 30
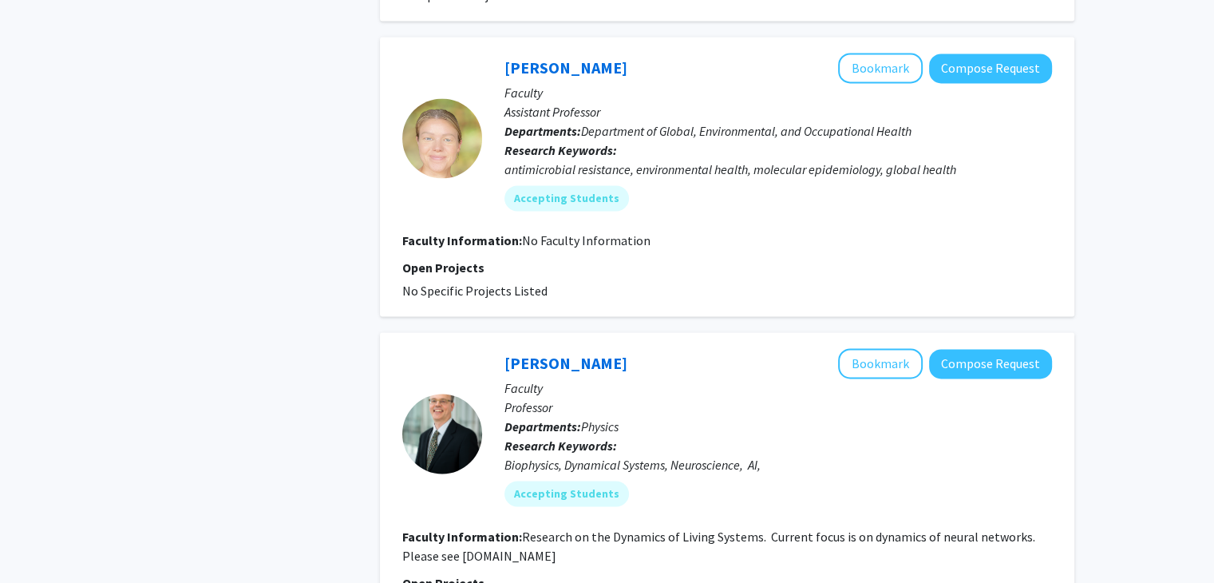
scroll to position [2750, 0]
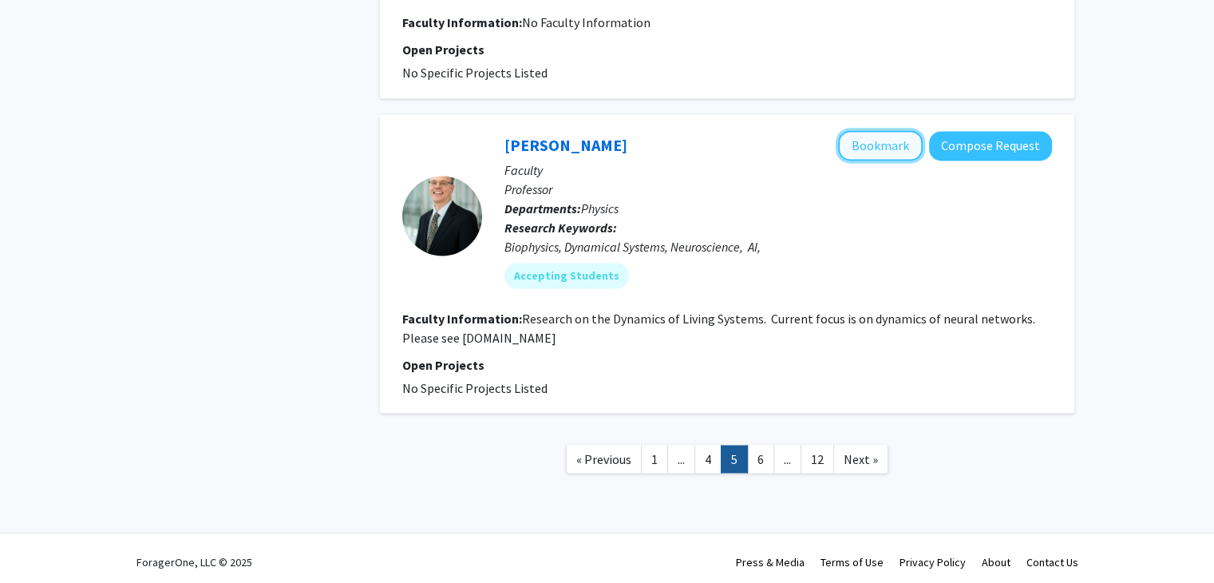
click at [877, 140] on button "Bookmark" at bounding box center [880, 145] width 85 height 30
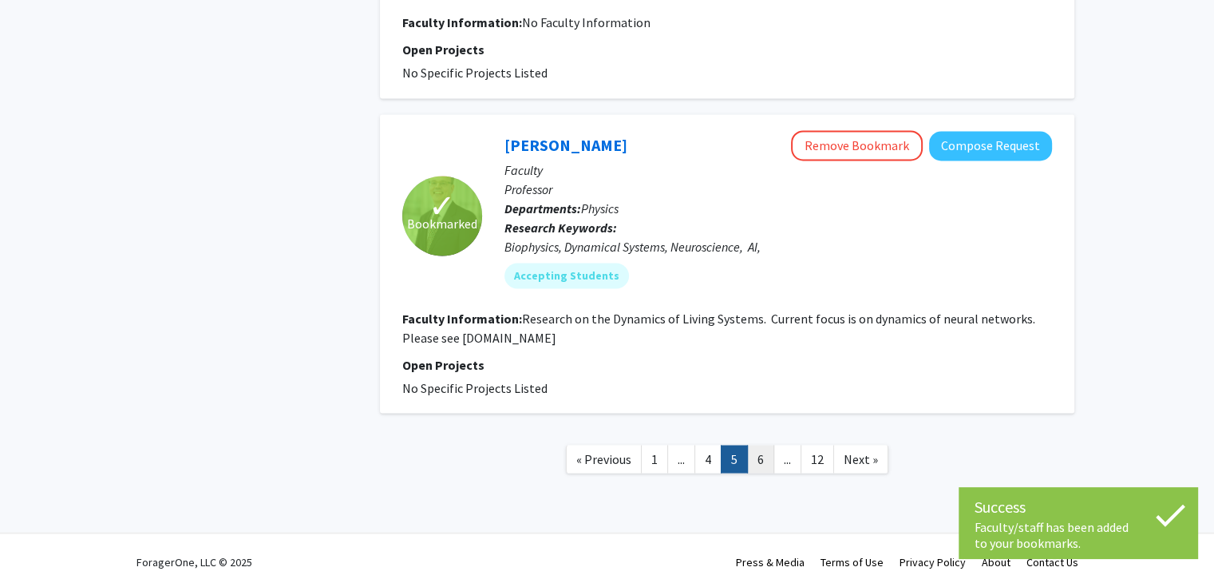
click at [767, 453] on link "6" at bounding box center [760, 459] width 27 height 28
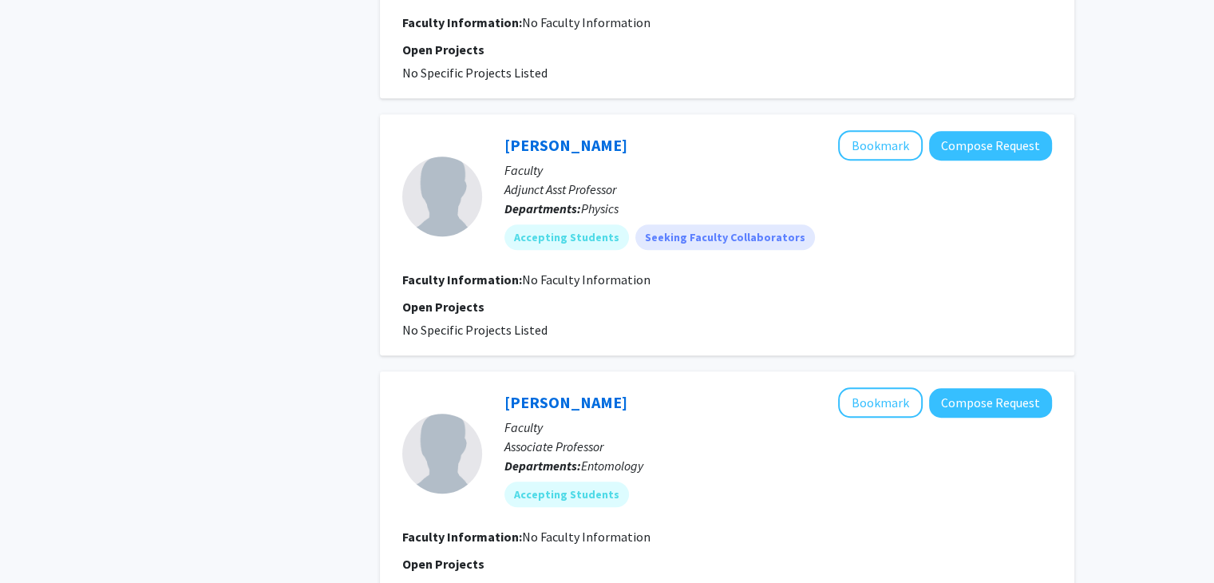
scroll to position [1133, 0]
click at [881, 136] on button "Bookmark" at bounding box center [880, 144] width 85 height 30
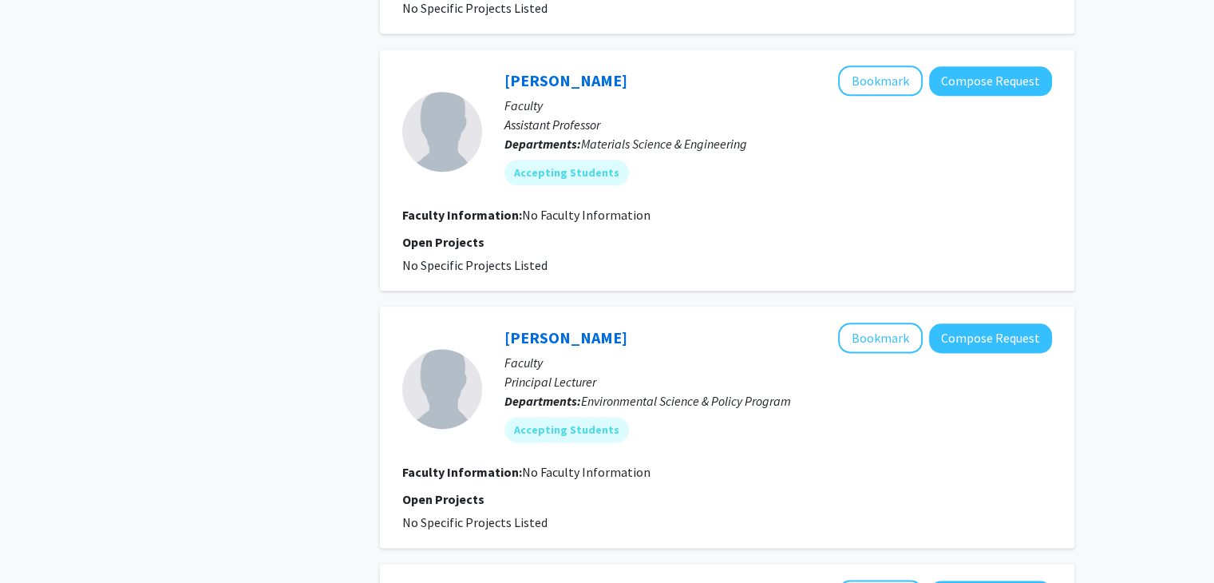
scroll to position [1956, 0]
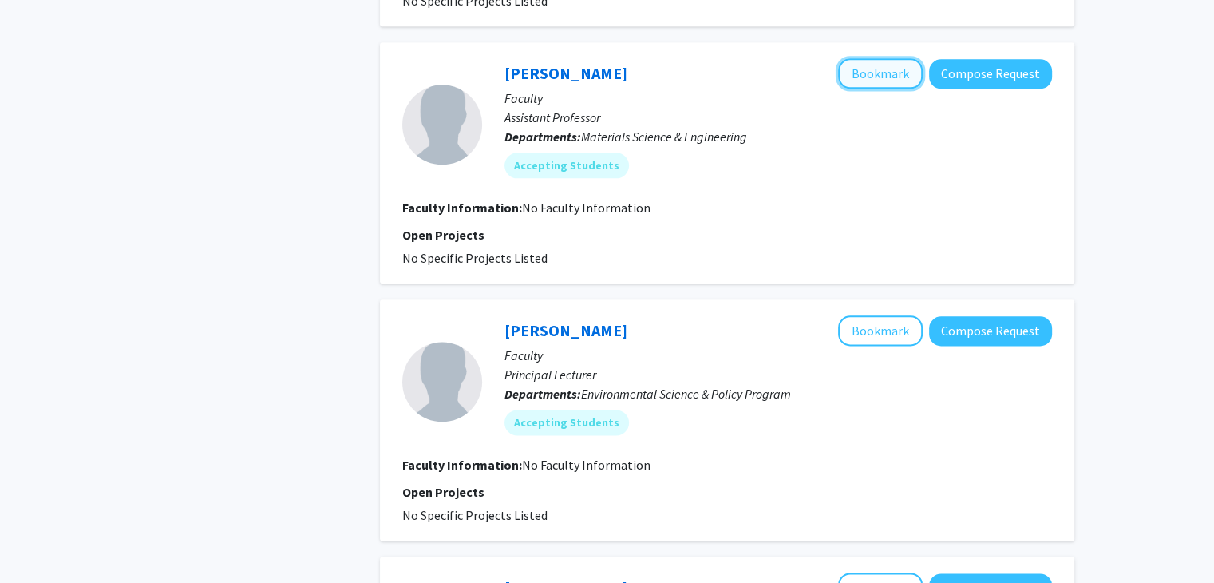
click at [880, 65] on button "Bookmark" at bounding box center [880, 73] width 85 height 30
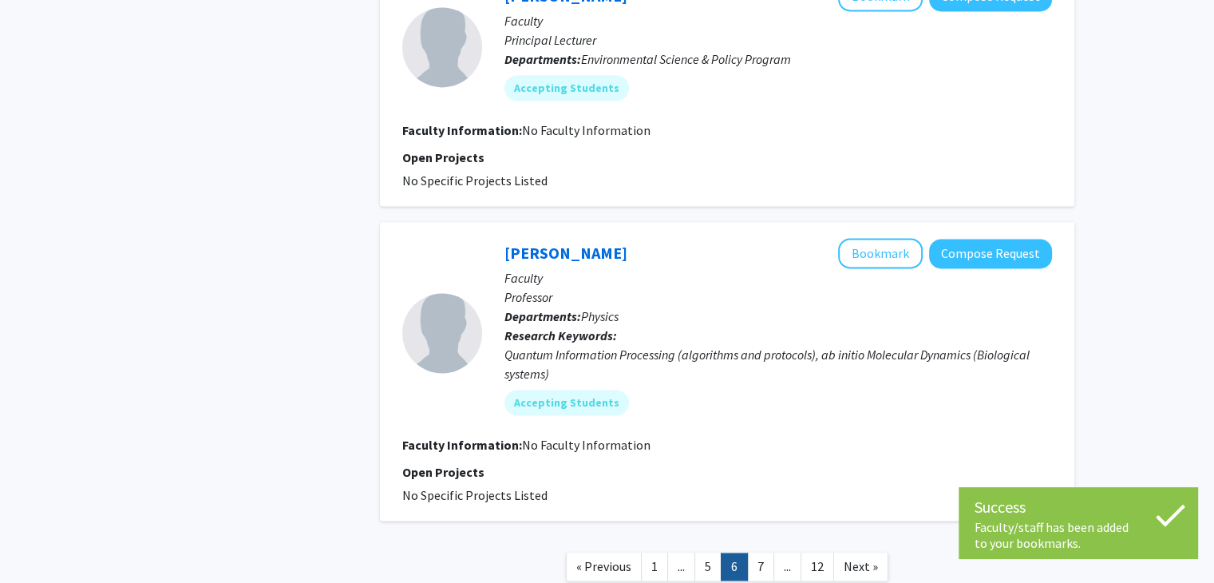
scroll to position [2399, 0]
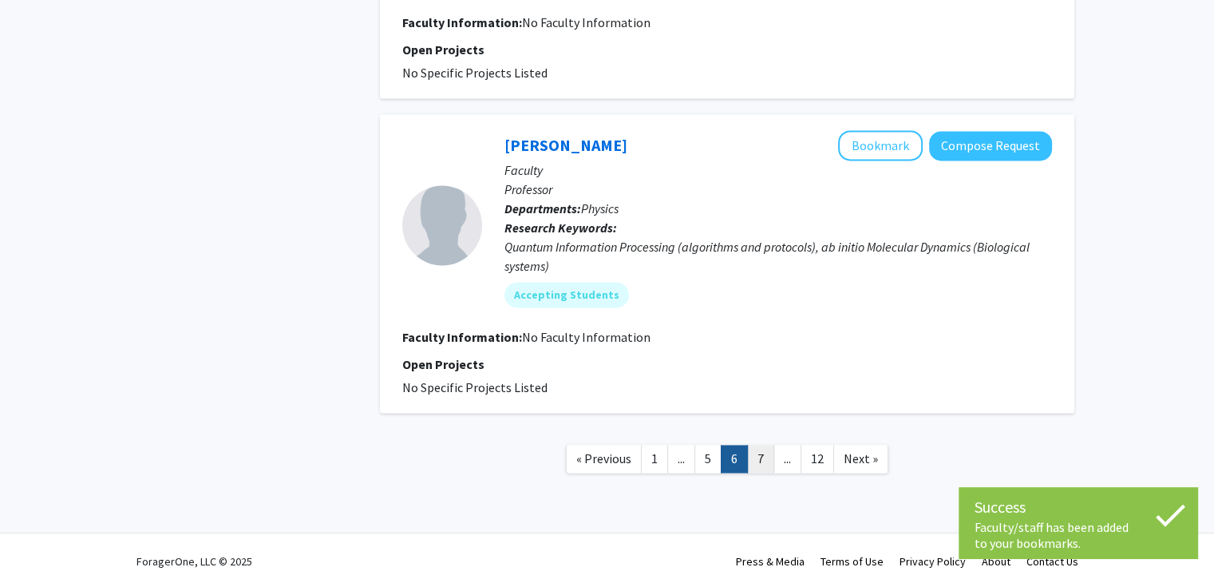
click at [766, 464] on link "7" at bounding box center [760, 459] width 27 height 28
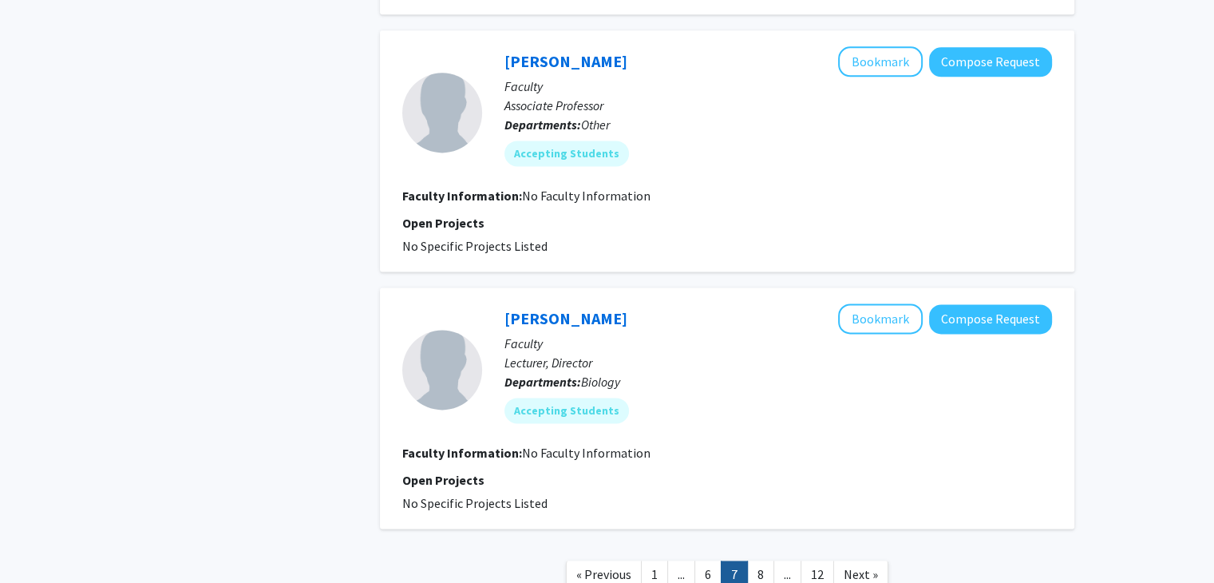
scroll to position [2303, 0]
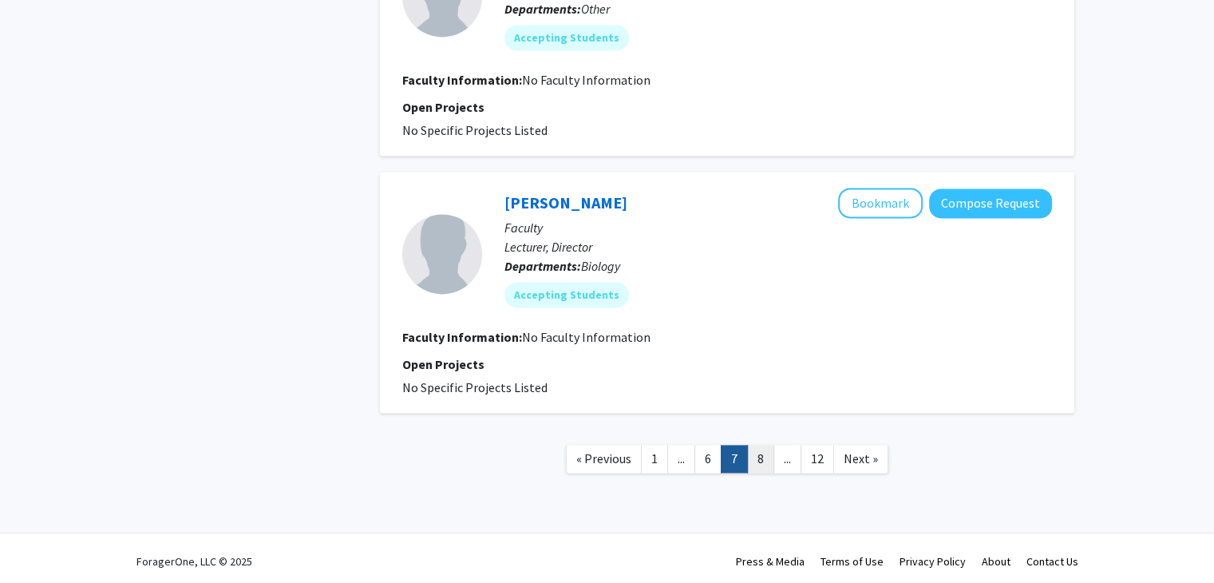
click at [755, 464] on link "8" at bounding box center [760, 459] width 27 height 28
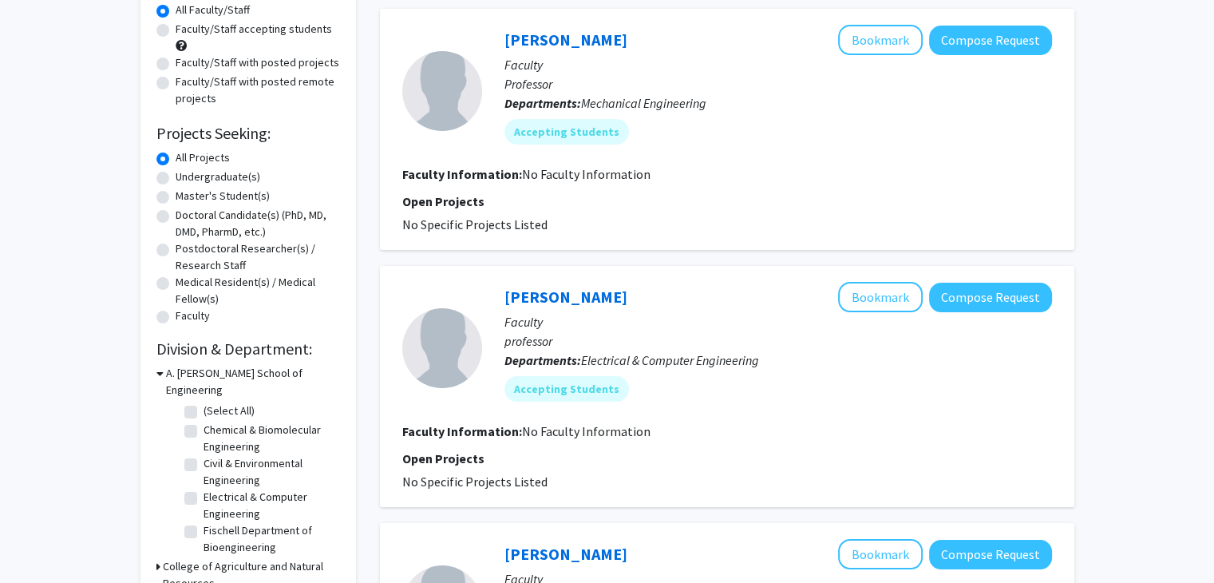
scroll to position [153, 0]
click at [860, 288] on button "Bookmark" at bounding box center [880, 296] width 85 height 30
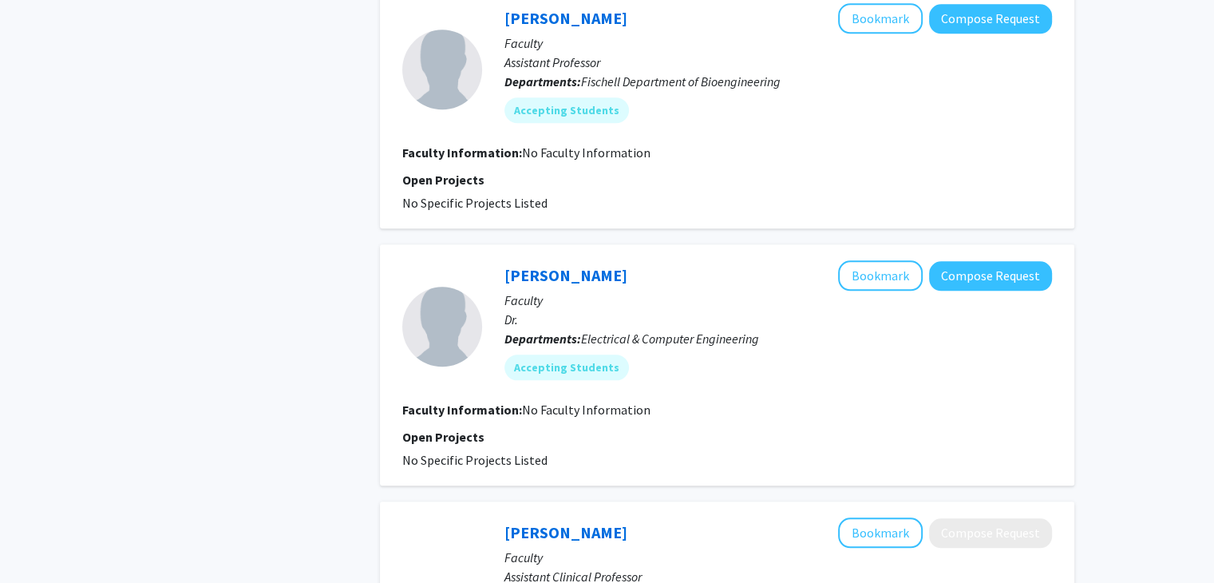
scroll to position [1730, 0]
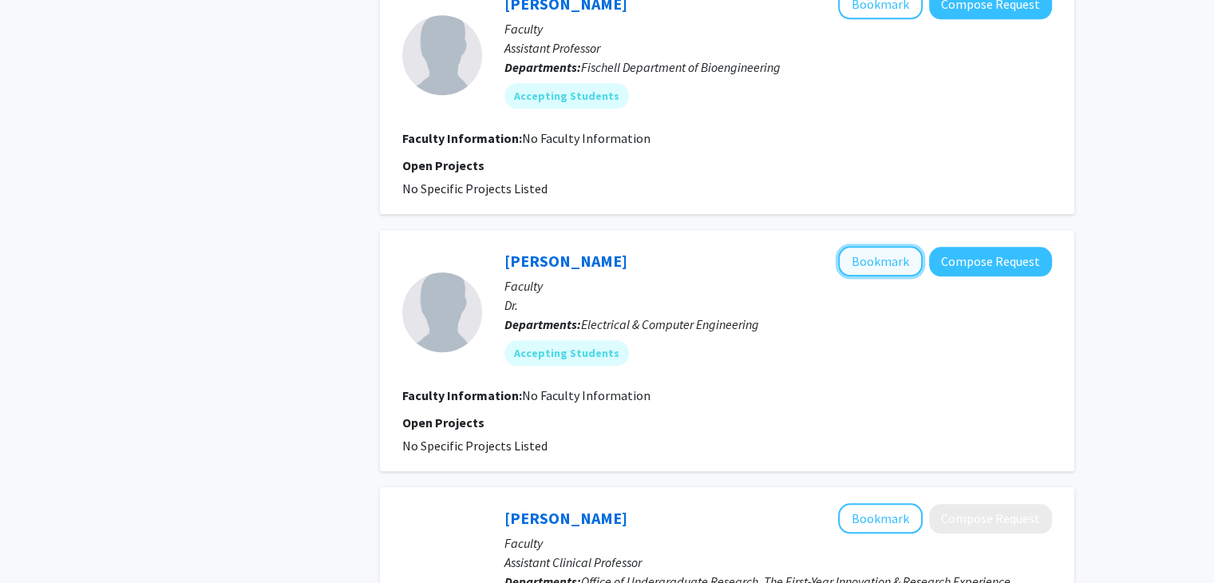
click at [846, 250] on button "Bookmark" at bounding box center [880, 261] width 85 height 30
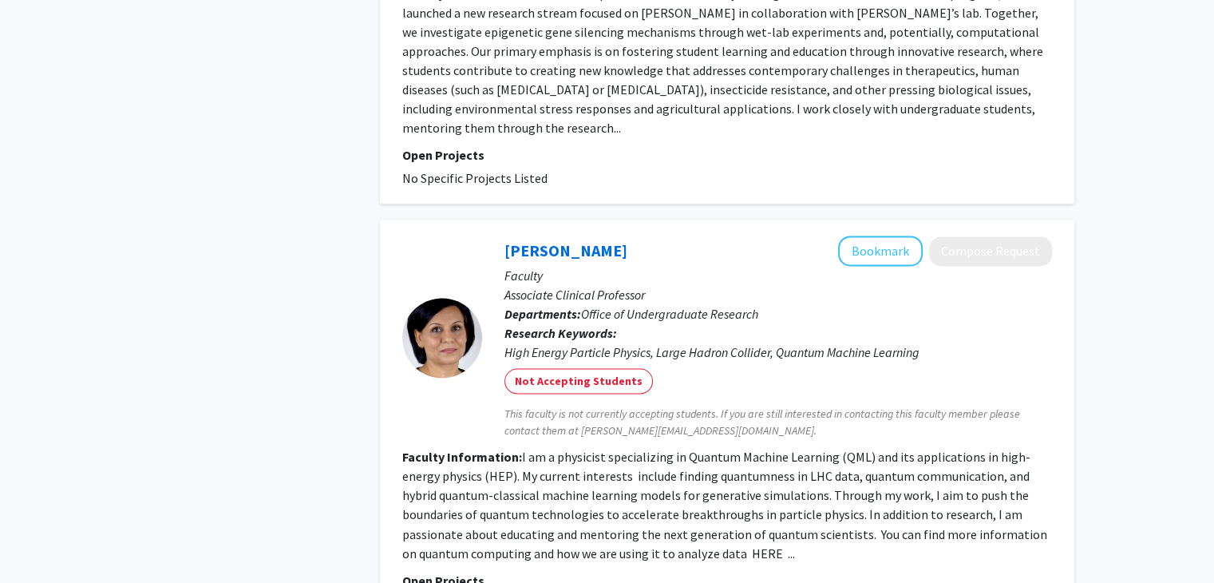
scroll to position [2500, 0]
click at [862, 235] on button "Bookmark" at bounding box center [880, 250] width 85 height 30
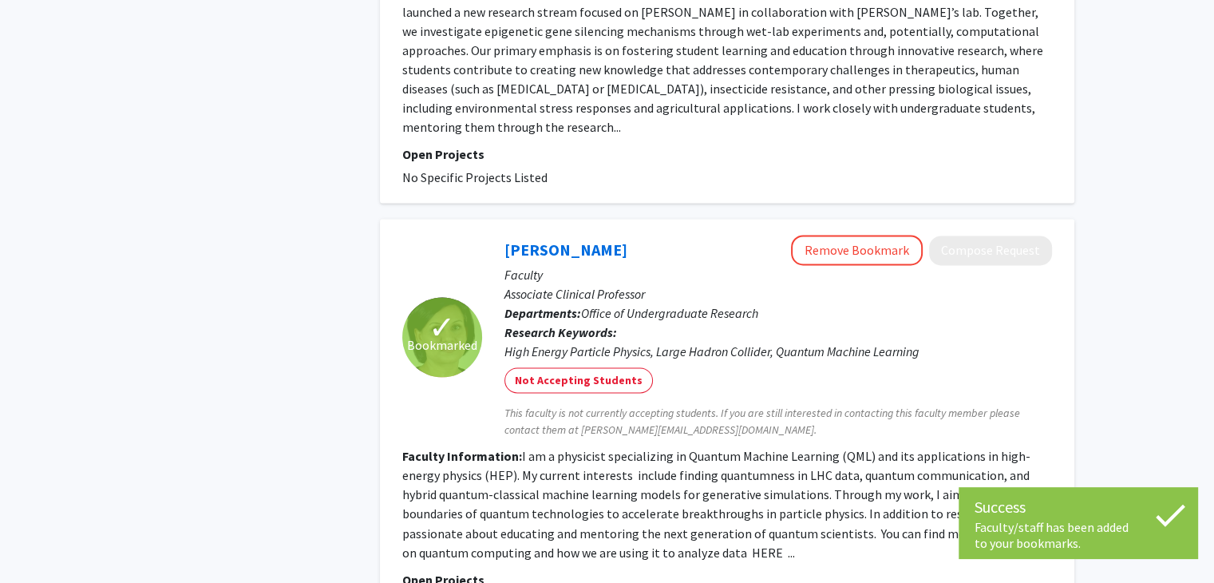
scroll to position [2715, 0]
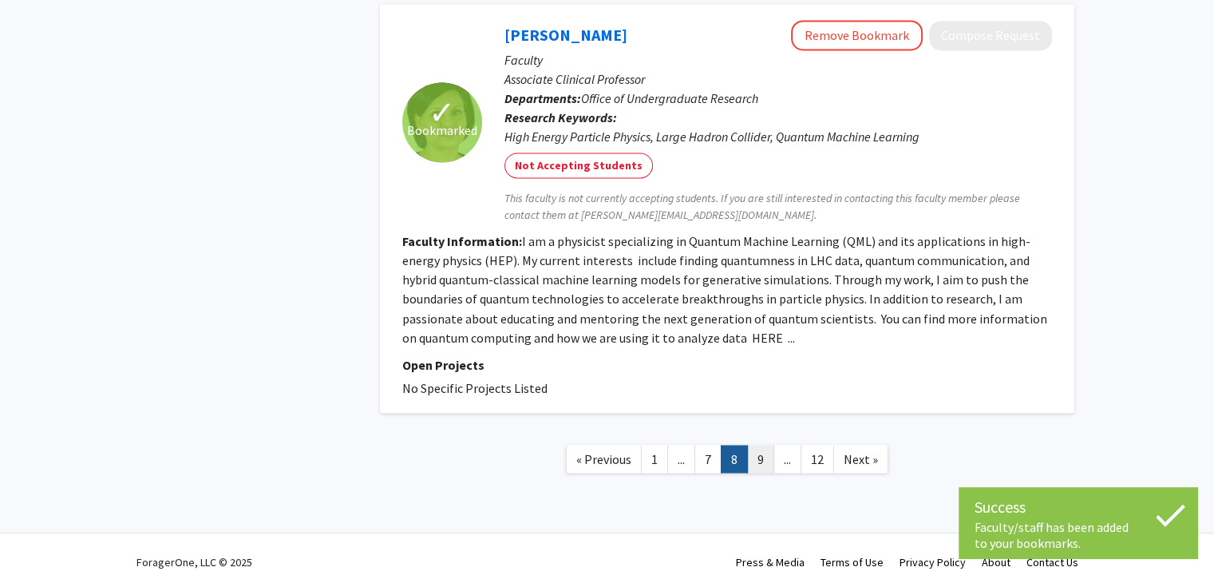
click at [766, 453] on link "9" at bounding box center [760, 459] width 27 height 28
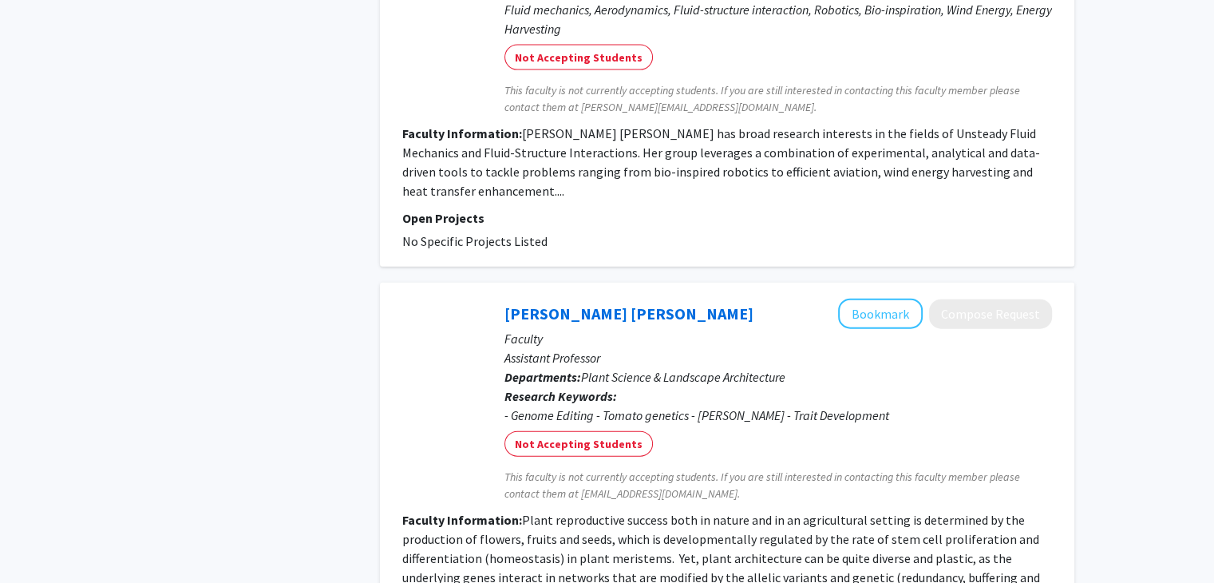
scroll to position [3864, 0]
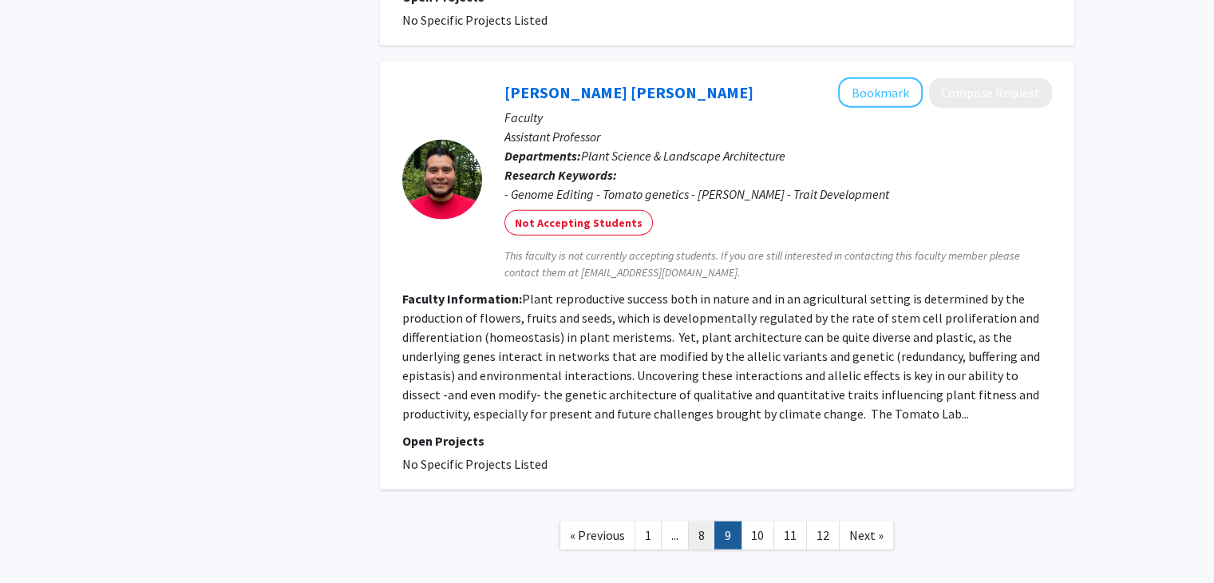
click at [702, 521] on link "8" at bounding box center [701, 535] width 27 height 28
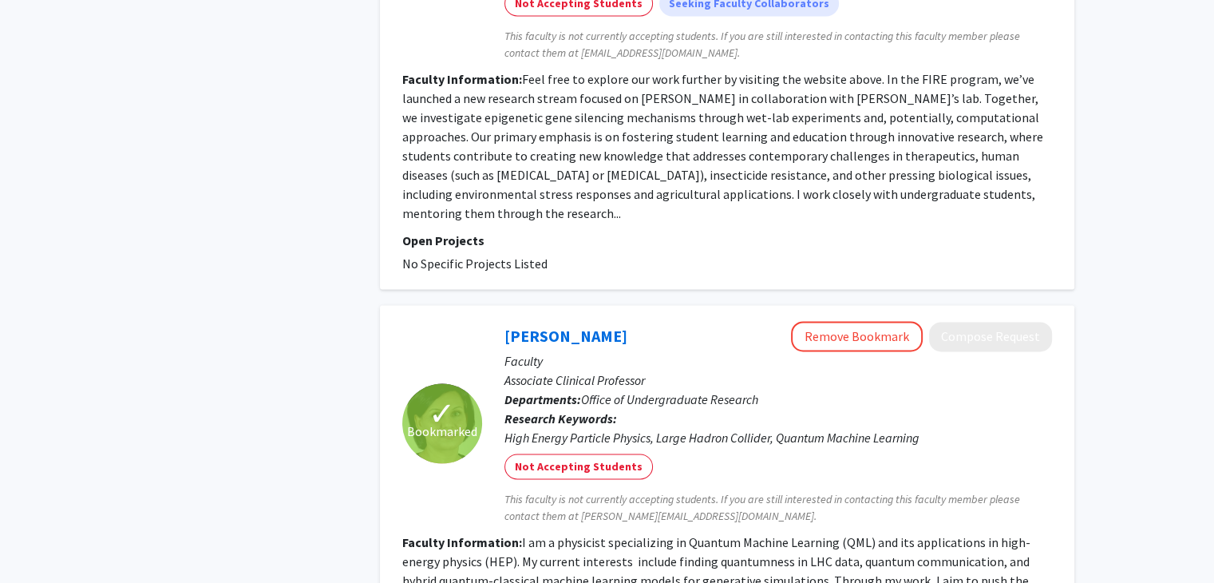
scroll to position [2715, 0]
